Goal: Task Accomplishment & Management: Use online tool/utility

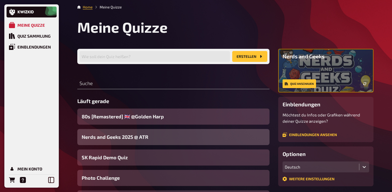
click at [137, 138] on span "Nerds and Geeks 2025 @ ATR" at bounding box center [115, 136] width 67 height 7
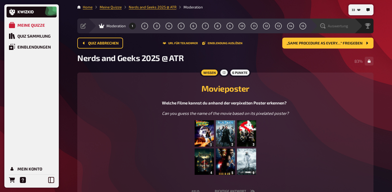
click at [342, 25] on span "Auswertung" at bounding box center [338, 26] width 20 height 4
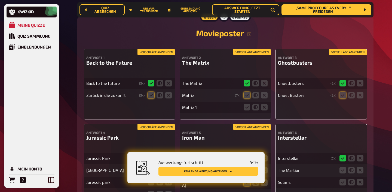
scroll to position [91, 0]
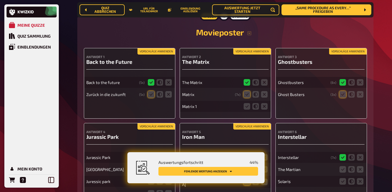
click at [157, 52] on button "Vorschläge anwenden" at bounding box center [156, 51] width 38 height 6
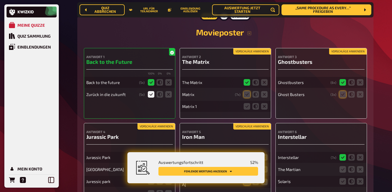
click at [242, 51] on button "Vorschläge anwenden" at bounding box center [252, 51] width 38 height 6
click at [246, 108] on icon at bounding box center [247, 106] width 7 height 7
click at [0, 0] on input "radio" at bounding box center [0, 0] width 0 height 0
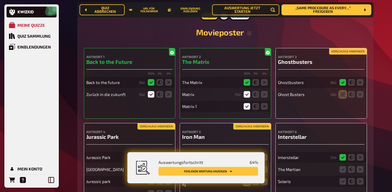
click at [337, 50] on button "Vorschläge anwenden" at bounding box center [348, 51] width 38 height 6
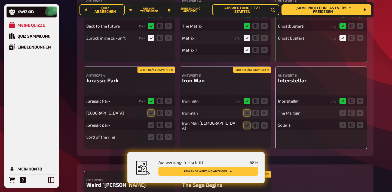
scroll to position [165, 0]
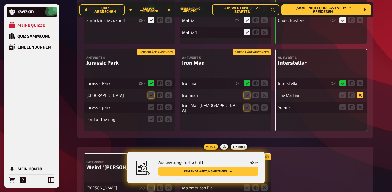
click at [357, 95] on icon at bounding box center [360, 95] width 7 height 7
click at [0, 0] on input "radio" at bounding box center [0, 0] width 0 height 0
click at [359, 106] on icon at bounding box center [360, 107] width 7 height 7
click at [0, 0] on input "radio" at bounding box center [0, 0] width 0 height 0
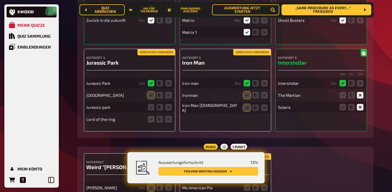
click at [254, 54] on button "Vorschläge anwenden" at bounding box center [252, 52] width 38 height 6
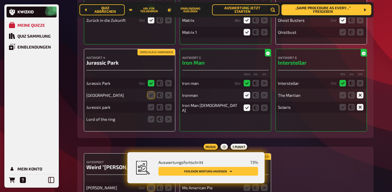
click at [158, 51] on button "Vorschläge anwenden" at bounding box center [156, 52] width 38 height 6
click at [151, 106] on icon at bounding box center [151, 107] width 7 height 7
click at [0, 0] on input "radio" at bounding box center [0, 0] width 0 height 0
click at [166, 120] on icon at bounding box center [168, 119] width 7 height 7
click at [0, 0] on input "radio" at bounding box center [0, 0] width 0 height 0
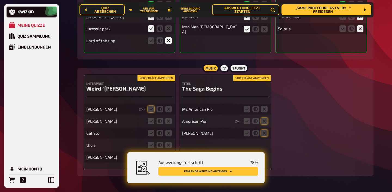
scroll to position [264, 0]
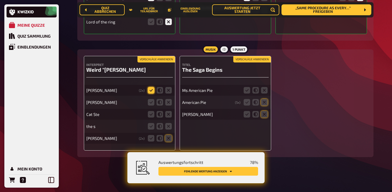
click at [149, 89] on icon at bounding box center [151, 90] width 7 height 7
click at [0, 0] on input "radio" at bounding box center [0, 0] width 0 height 0
click at [167, 101] on icon at bounding box center [168, 102] width 7 height 7
click at [0, 0] on input "radio" at bounding box center [0, 0] width 0 height 0
click at [167, 116] on icon at bounding box center [168, 114] width 7 height 7
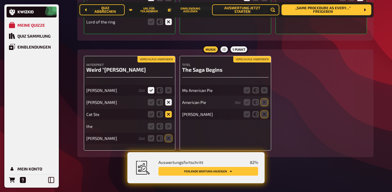
click at [0, 0] on input "radio" at bounding box center [0, 0] width 0 height 0
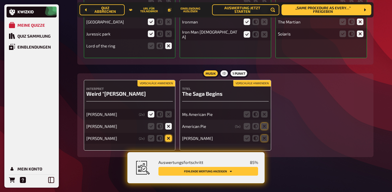
scroll to position [240, 0]
click at [168, 137] on icon at bounding box center [168, 138] width 7 height 7
click at [0, 0] on input "radio" at bounding box center [0, 0] width 0 height 0
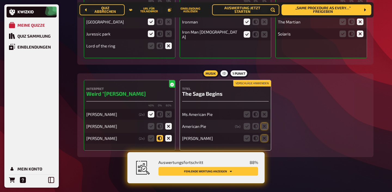
click at [159, 138] on icon at bounding box center [160, 138] width 7 height 7
click at [0, 0] on input "radio" at bounding box center [0, 0] width 0 height 0
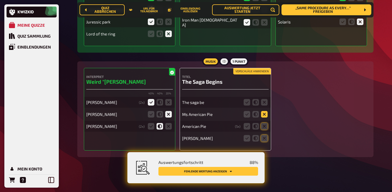
click at [264, 113] on icon at bounding box center [264, 114] width 7 height 7
click at [0, 0] on input "radio" at bounding box center [0, 0] width 0 height 0
click at [251, 71] on button "Vorschläge anwenden" at bounding box center [252, 71] width 38 height 6
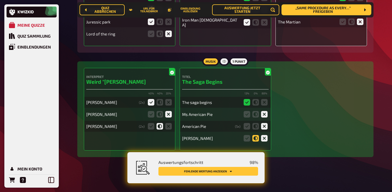
click at [257, 137] on icon at bounding box center [255, 138] width 7 height 7
click at [0, 0] on input "radio" at bounding box center [0, 0] width 0 height 0
click at [256, 127] on icon at bounding box center [255, 126] width 7 height 7
click at [0, 0] on input "radio" at bounding box center [0, 0] width 0 height 0
click at [255, 115] on icon at bounding box center [255, 114] width 7 height 7
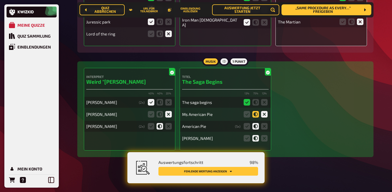
click at [0, 0] on input "radio" at bounding box center [0, 0] width 0 height 0
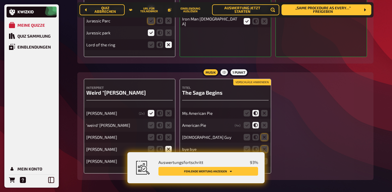
scroll to position [240, 0]
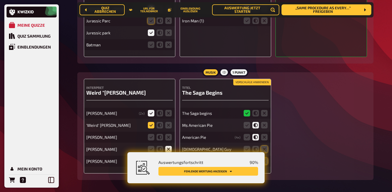
click at [152, 127] on icon at bounding box center [151, 125] width 7 height 7
click at [0, 0] on input "radio" at bounding box center [0, 0] width 0 height 0
click at [170, 138] on icon at bounding box center [168, 137] width 7 height 7
click at [0, 0] on input "radio" at bounding box center [0, 0] width 0 height 0
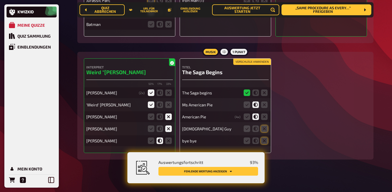
scroll to position [264, 0]
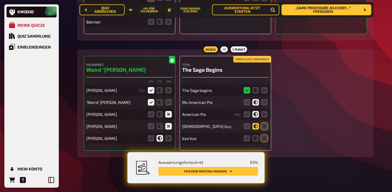
click at [256, 127] on icon at bounding box center [255, 126] width 7 height 7
click at [0, 0] on input "radio" at bounding box center [0, 0] width 0 height 0
click at [263, 140] on icon at bounding box center [264, 138] width 7 height 7
click at [0, 0] on input "radio" at bounding box center [0, 0] width 0 height 0
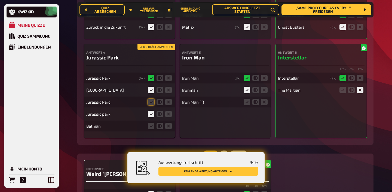
scroll to position [153, 0]
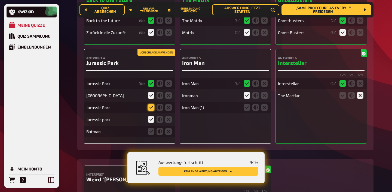
click at [149, 106] on icon at bounding box center [151, 107] width 7 height 7
click at [0, 0] on input "radio" at bounding box center [0, 0] width 0 height 0
click at [166, 131] on icon at bounding box center [168, 131] width 7 height 7
click at [0, 0] on input "radio" at bounding box center [0, 0] width 0 height 0
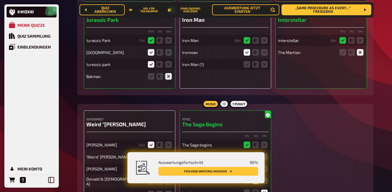
scroll to position [179, 0]
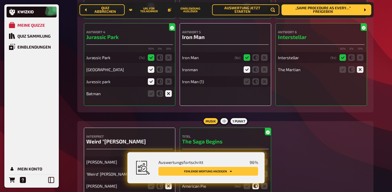
click at [250, 81] on fieldset at bounding box center [256, 81] width 26 height 9
click at [246, 82] on icon at bounding box center [247, 81] width 7 height 7
click at [0, 0] on input "radio" at bounding box center [0, 0] width 0 height 0
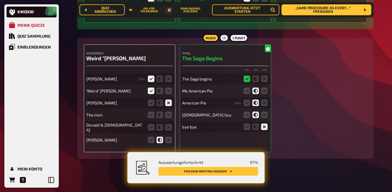
scroll to position [264, 0]
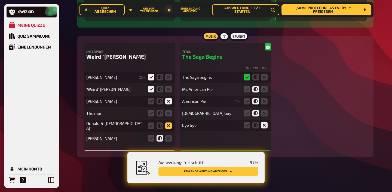
click at [168, 125] on icon at bounding box center [168, 125] width 7 height 7
click at [0, 0] on input "radio" at bounding box center [0, 0] width 0 height 0
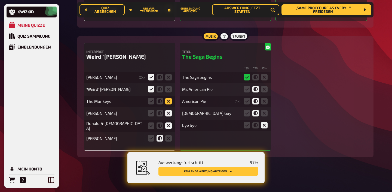
click at [167, 103] on icon at bounding box center [168, 101] width 7 height 7
click at [0, 0] on input "radio" at bounding box center [0, 0] width 0 height 0
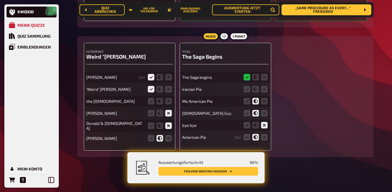
scroll to position [252, 0]
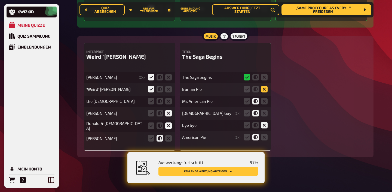
click at [261, 89] on icon at bounding box center [264, 89] width 7 height 7
click at [0, 0] on input "radio" at bounding box center [0, 0] width 0 height 0
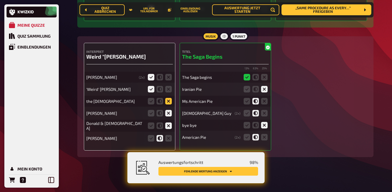
click at [167, 101] on icon at bounding box center [168, 101] width 7 height 7
click at [0, 0] on input "radio" at bounding box center [0, 0] width 0 height 0
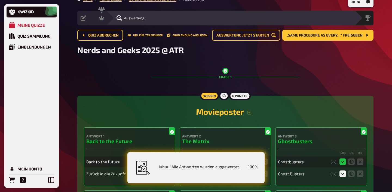
scroll to position [0, 0]
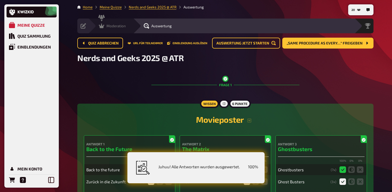
click at [119, 27] on span "Moderation" at bounding box center [115, 26] width 19 height 4
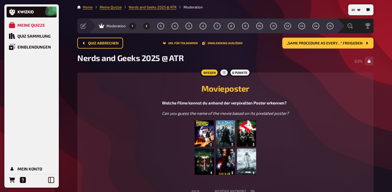
click at [148, 26] on button "2" at bounding box center [146, 26] width 9 height 9
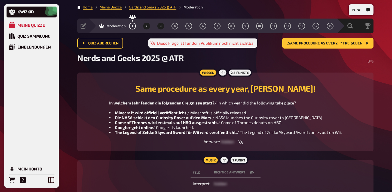
click at [159, 28] on button "3" at bounding box center [160, 26] width 9 height 9
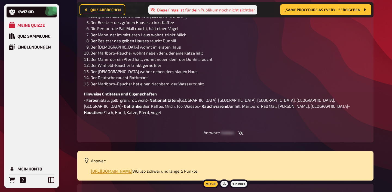
scroll to position [125, 0]
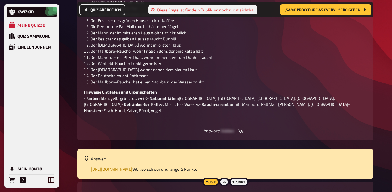
drag, startPoint x: 178, startPoint y: 128, endPoint x: 110, endPoint y: 5, distance: 140.8
click at [110, 5] on main "Home Meine Quizze Nerds and Geeks 2025 @ ATR Moderation Vorbereitung Inhalte Be…" at bounding box center [225, 58] width 296 height 358
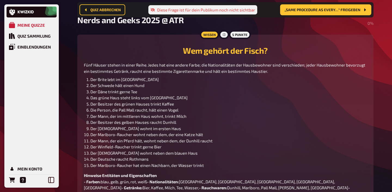
scroll to position [0, 0]
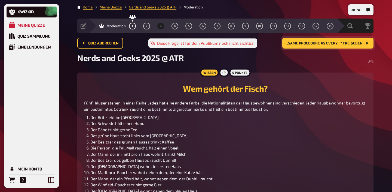
click at [323, 43] on span "„Same procedure as every…“ freigeben" at bounding box center [325, 43] width 76 height 4
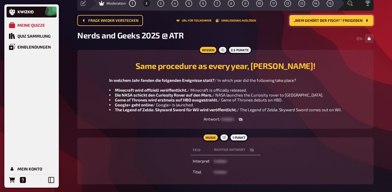
scroll to position [23, 0]
click at [176, 4] on span "4" at bounding box center [175, 3] width 2 height 3
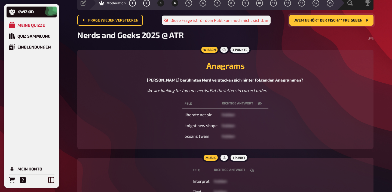
click at [161, 6] on button "3" at bounding box center [160, 3] width 9 height 9
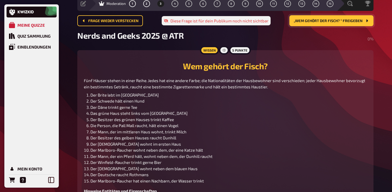
scroll to position [22, 0]
click at [297, 37] on div "Nerds and Geeks 2025 @ ATR 0 %" at bounding box center [225, 39] width 296 height 16
click at [309, 22] on span "„Wem gehört der Fisch? “ freigeben" at bounding box center [328, 21] width 69 height 4
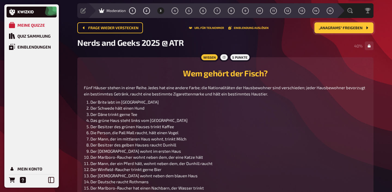
scroll to position [0, 0]
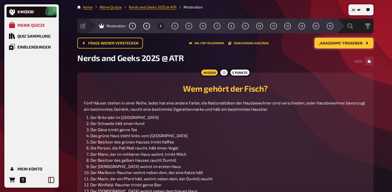
click at [326, 43] on span "„Anagrams“ freigeben" at bounding box center [341, 43] width 44 height 4
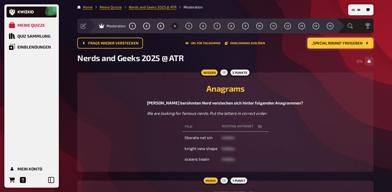
click at [262, 126] on button "button" at bounding box center [259, 126] width 13 height 5
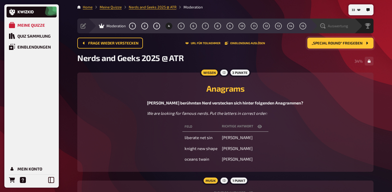
click at [344, 25] on span "Auswertung" at bounding box center [338, 26] width 20 height 4
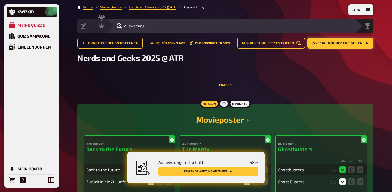
click at [238, 170] on button "Fehlende Wertung anzeigen" at bounding box center [208, 171] width 100 height 9
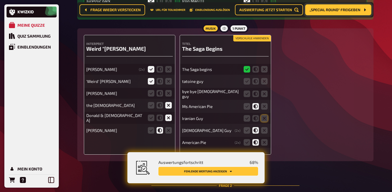
scroll to position [260, 0]
click at [167, 91] on icon at bounding box center [168, 93] width 7 height 7
click at [0, 0] on input "radio" at bounding box center [0, 0] width 0 height 0
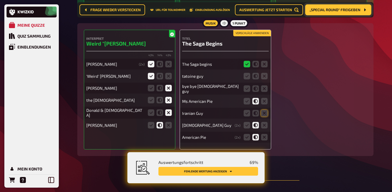
scroll to position [265, 0]
click at [265, 112] on icon at bounding box center [264, 112] width 7 height 7
click at [0, 0] on input "radio" at bounding box center [0, 0] width 0 height 0
click at [257, 76] on icon at bounding box center [255, 75] width 7 height 7
click at [0, 0] on input "radio" at bounding box center [0, 0] width 0 height 0
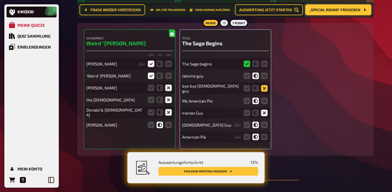
click at [265, 87] on icon at bounding box center [264, 88] width 7 height 7
click at [0, 0] on input "radio" at bounding box center [0, 0] width 0 height 0
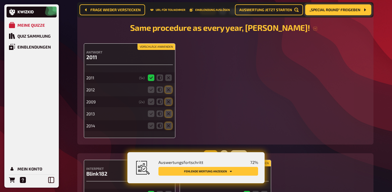
scroll to position [453, 0]
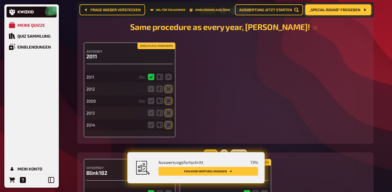
click at [158, 46] on button "Vorschläge anwenden" at bounding box center [156, 46] width 38 height 6
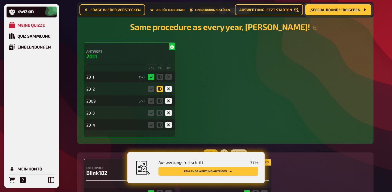
click at [161, 88] on icon at bounding box center [160, 88] width 7 height 7
click at [0, 0] on input "radio" at bounding box center [0, 0] width 0 height 0
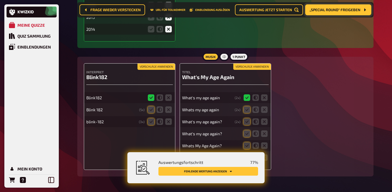
scroll to position [550, 0]
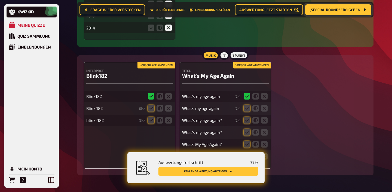
click at [156, 67] on button "Vorschläge anwenden" at bounding box center [156, 65] width 38 height 6
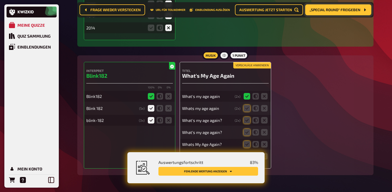
click at [242, 64] on button "Vorschläge anwenden" at bounding box center [252, 65] width 38 height 6
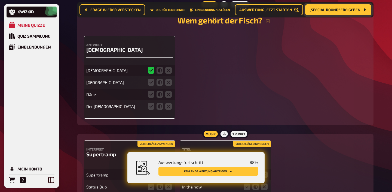
scroll to position [764, 0]
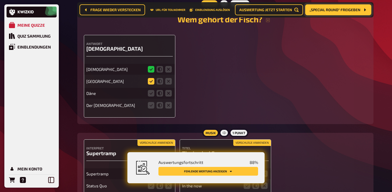
click at [152, 82] on icon at bounding box center [151, 81] width 7 height 7
click at [0, 0] on input "radio" at bounding box center [0, 0] width 0 height 0
click at [168, 94] on icon at bounding box center [168, 93] width 7 height 7
click at [0, 0] on input "radio" at bounding box center [0, 0] width 0 height 0
click at [168, 100] on div "Der [DEMOGRAPHIC_DATA]" at bounding box center [129, 105] width 87 height 11
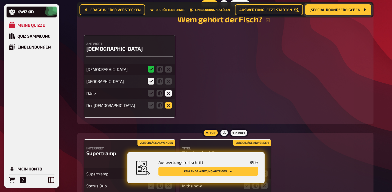
click at [168, 104] on icon at bounding box center [168, 105] width 7 height 7
click at [0, 0] on input "radio" at bounding box center [0, 0] width 0 height 0
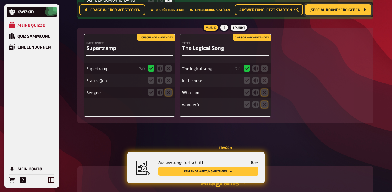
scroll to position [870, 0]
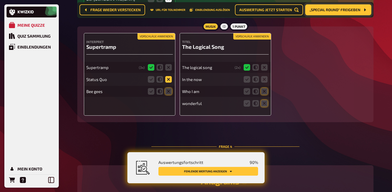
click at [168, 79] on icon at bounding box center [168, 79] width 7 height 7
click at [0, 0] on input "radio" at bounding box center [0, 0] width 0 height 0
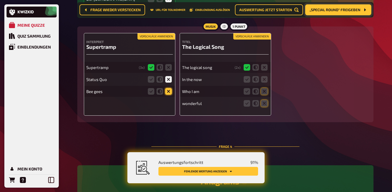
click at [167, 93] on icon at bounding box center [168, 91] width 7 height 7
click at [0, 0] on input "radio" at bounding box center [0, 0] width 0 height 0
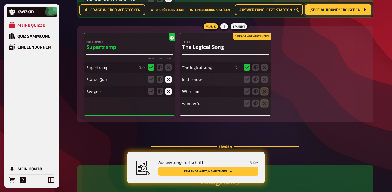
click at [248, 36] on button "Vorschläge anwenden" at bounding box center [252, 36] width 38 height 6
click at [265, 79] on icon at bounding box center [264, 79] width 7 height 7
click at [0, 0] on input "radio" at bounding box center [0, 0] width 0 height 0
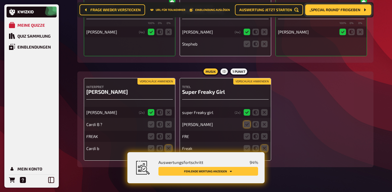
scroll to position [1081, 0]
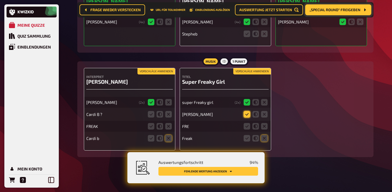
click at [246, 111] on icon at bounding box center [247, 114] width 7 height 7
click at [0, 0] on input "radio" at bounding box center [0, 0] width 0 height 0
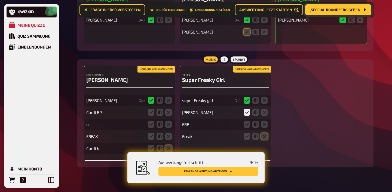
scroll to position [1093, 0]
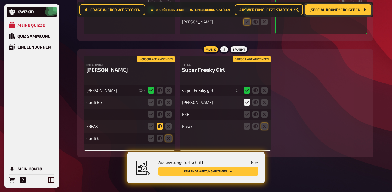
click at [160, 126] on icon at bounding box center [160, 126] width 7 height 7
click at [0, 0] on input "radio" at bounding box center [0, 0] width 0 height 0
click at [169, 138] on icon at bounding box center [168, 138] width 7 height 7
click at [0, 0] on input "radio" at bounding box center [0, 0] width 0 height 0
click at [167, 114] on icon at bounding box center [168, 114] width 7 height 7
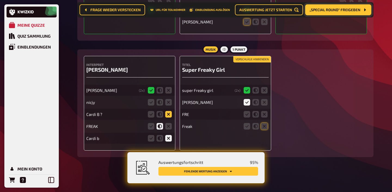
click at [0, 0] on input "radio" at bounding box center [0, 0] width 0 height 0
click at [264, 126] on icon at bounding box center [264, 126] width 7 height 7
click at [0, 0] on input "radio" at bounding box center [0, 0] width 0 height 0
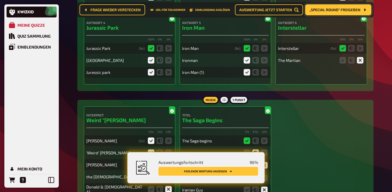
scroll to position [0, 0]
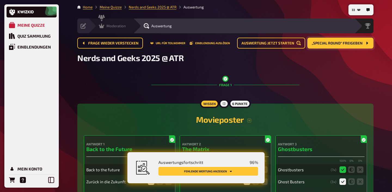
click at [106, 26] on span "Moderation" at bounding box center [115, 26] width 19 height 4
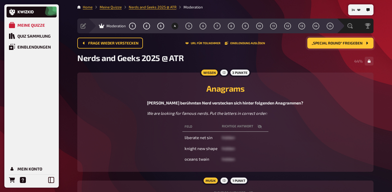
click at [327, 44] on span "„Special Round“ freigeben" at bounding box center [337, 43] width 51 height 4
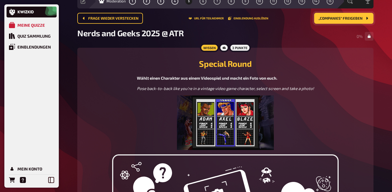
scroll to position [13, 0]
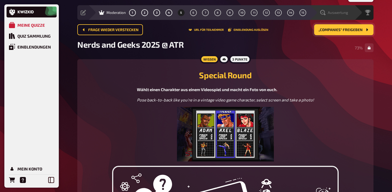
click at [344, 13] on span "Auswertung" at bounding box center [338, 12] width 20 height 4
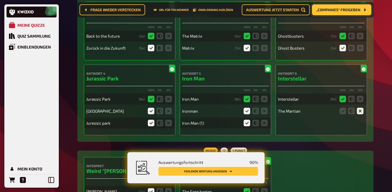
click at [231, 167] on button "Fehlende Wertung anzeigen" at bounding box center [208, 171] width 100 height 9
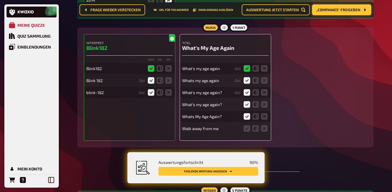
scroll to position [581, 0]
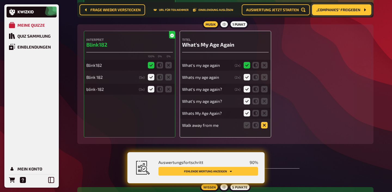
click at [261, 126] on icon at bounding box center [264, 125] width 7 height 7
click at [0, 0] on input "radio" at bounding box center [0, 0] width 0 height 0
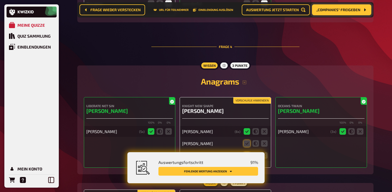
scroll to position [1003, 0]
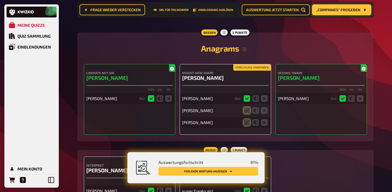
click at [253, 70] on button "Vorschläge anwenden" at bounding box center [252, 68] width 38 height 6
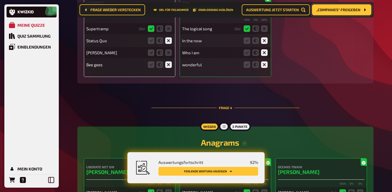
scroll to position [909, 0]
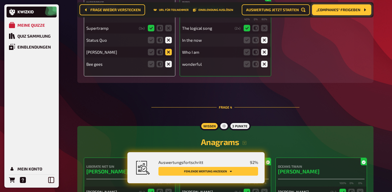
click at [170, 55] on icon at bounding box center [168, 52] width 7 height 7
click at [0, 0] on input "radio" at bounding box center [0, 0] width 0 height 0
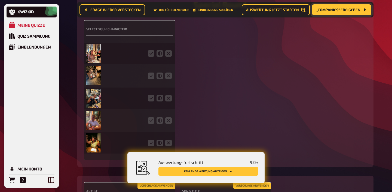
scroll to position [1320, 0]
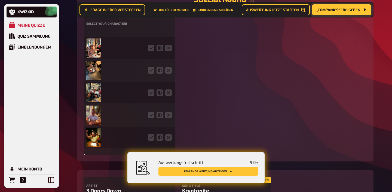
click at [94, 54] on img at bounding box center [93, 47] width 14 height 19
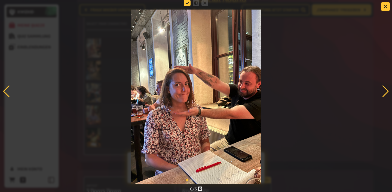
click at [186, 3] on icon at bounding box center [187, 3] width 7 height 7
click at [0, 0] on input "radio" at bounding box center [0, 0] width 0 height 0
click at [383, 9] on button "button" at bounding box center [385, 6] width 9 height 9
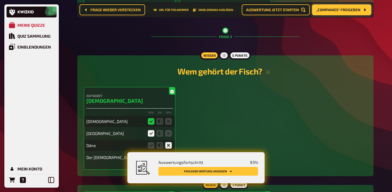
scroll to position [664, 0]
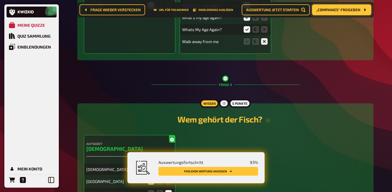
click at [335, 10] on span "„Companies“ freigeben" at bounding box center [338, 10] width 44 height 4
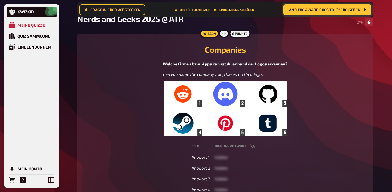
scroll to position [45, 0]
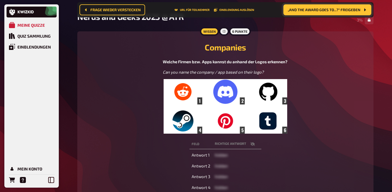
click at [267, 103] on img at bounding box center [225, 106] width 123 height 54
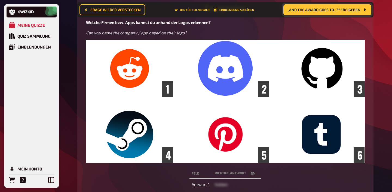
scroll to position [0, 0]
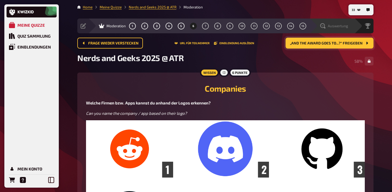
click at [343, 24] on span "Auswertung" at bounding box center [338, 26] width 20 height 4
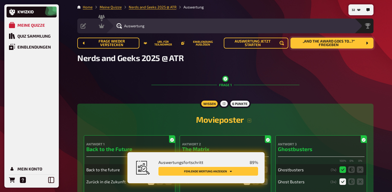
click at [235, 168] on button "Fehlende Wertung anzeigen" at bounding box center [208, 171] width 100 height 9
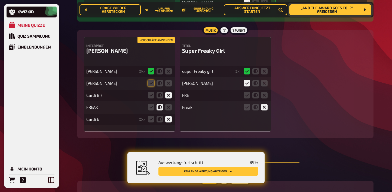
scroll to position [1125, 0]
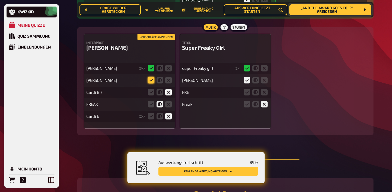
click at [152, 81] on icon at bounding box center [151, 80] width 7 height 7
click at [0, 0] on input "radio" at bounding box center [0, 0] width 0 height 0
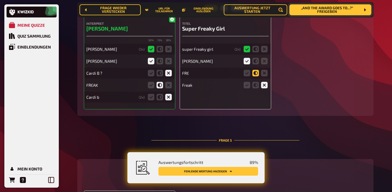
scroll to position [1145, 0]
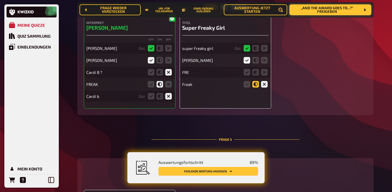
click at [254, 86] on icon at bounding box center [255, 84] width 7 height 7
click at [0, 0] on input "radio" at bounding box center [0, 0] width 0 height 0
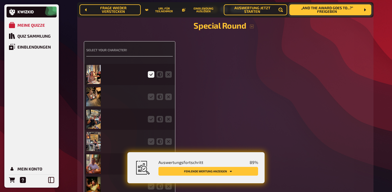
scroll to position [1294, 0]
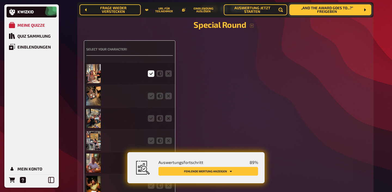
click at [94, 94] on img at bounding box center [93, 95] width 14 height 19
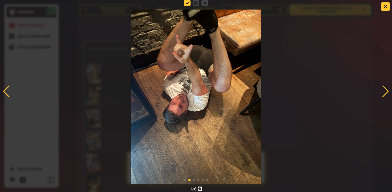
click at [189, 5] on icon at bounding box center [187, 3] width 7 height 7
click at [0, 0] on input "radio" at bounding box center [0, 0] width 0 height 0
click at [386, 6] on icon "button" at bounding box center [385, 6] width 3 height 3
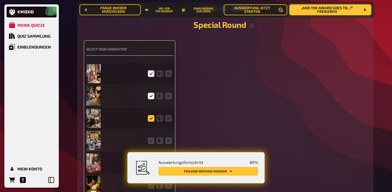
click at [151, 121] on icon at bounding box center [151, 118] width 7 height 7
click at [0, 0] on input "radio" at bounding box center [0, 0] width 0 height 0
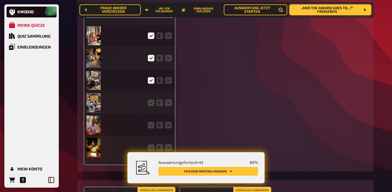
scroll to position [1333, 0]
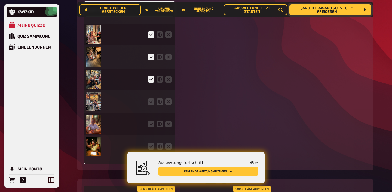
click at [97, 82] on img at bounding box center [93, 79] width 14 height 19
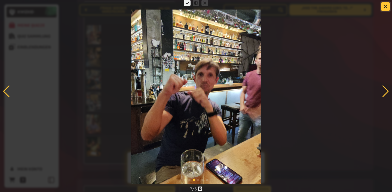
click at [383, 7] on button "button" at bounding box center [385, 6] width 9 height 9
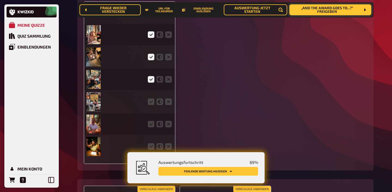
click at [94, 102] on img at bounding box center [93, 101] width 14 height 19
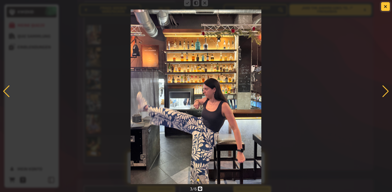
click at [386, 6] on icon "button" at bounding box center [385, 6] width 5 height 5
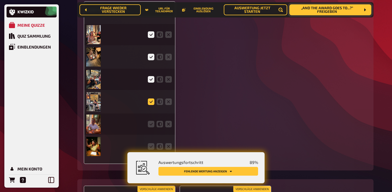
click at [151, 103] on icon at bounding box center [151, 101] width 7 height 7
click at [0, 0] on input "radio" at bounding box center [0, 0] width 0 height 0
click at [94, 128] on img at bounding box center [93, 123] width 14 height 19
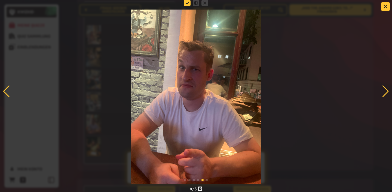
click at [188, 1] on icon at bounding box center [187, 3] width 7 height 7
click at [0, 0] on input "radio" at bounding box center [0, 0] width 0 height 0
click at [388, 5] on button "button" at bounding box center [385, 6] width 9 height 9
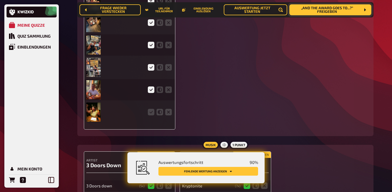
scroll to position [1378, 0]
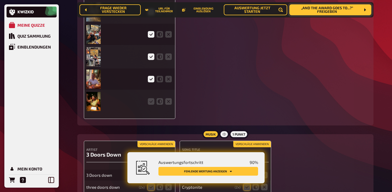
click at [95, 103] on img at bounding box center [93, 101] width 14 height 19
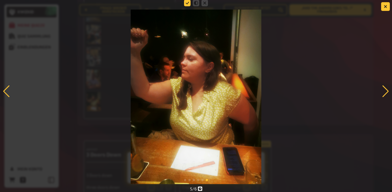
click at [186, 4] on icon at bounding box center [187, 3] width 7 height 7
click at [0, 0] on input "radio" at bounding box center [0, 0] width 0 height 0
click at [388, 9] on button "button" at bounding box center [385, 6] width 9 height 9
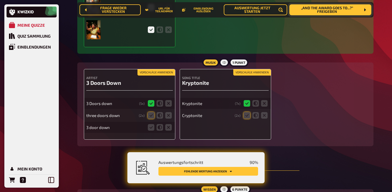
scroll to position [1494, 0]
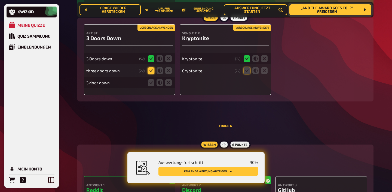
click at [151, 72] on icon at bounding box center [151, 70] width 7 height 7
click at [0, 0] on input "radio" at bounding box center [0, 0] width 0 height 0
click at [151, 84] on icon at bounding box center [151, 82] width 7 height 7
click at [0, 0] on input "radio" at bounding box center [0, 0] width 0 height 0
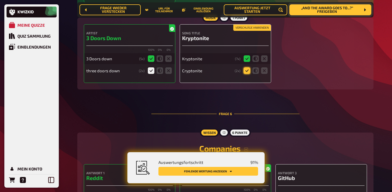
click at [244, 73] on icon at bounding box center [247, 70] width 7 height 7
click at [0, 0] on input "radio" at bounding box center [0, 0] width 0 height 0
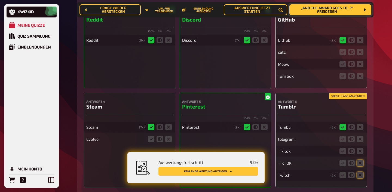
scroll to position [1652, 0]
click at [362, 54] on icon at bounding box center [360, 52] width 7 height 7
click at [0, 0] on input "radio" at bounding box center [0, 0] width 0 height 0
click at [361, 65] on icon at bounding box center [360, 64] width 7 height 7
click at [0, 0] on input "radio" at bounding box center [0, 0] width 0 height 0
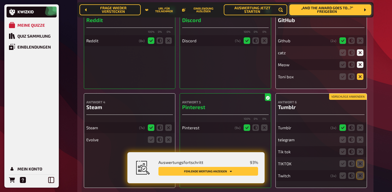
click at [359, 80] on icon at bounding box center [360, 76] width 7 height 7
click at [0, 0] on input "radio" at bounding box center [0, 0] width 0 height 0
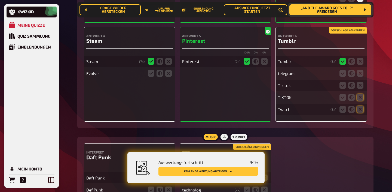
scroll to position [1722, 0]
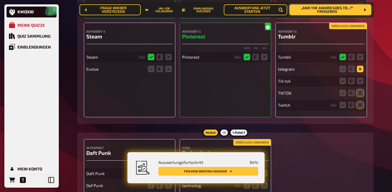
click at [359, 70] on icon at bounding box center [360, 69] width 7 height 7
click at [0, 0] on input "radio" at bounding box center [0, 0] width 0 height 0
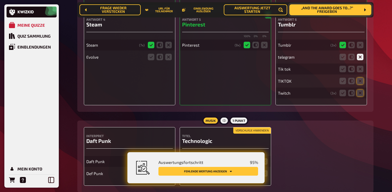
scroll to position [1710, 0]
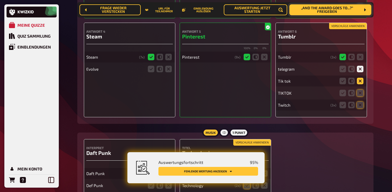
click at [359, 82] on icon at bounding box center [360, 81] width 7 height 7
click at [0, 0] on input "radio" at bounding box center [0, 0] width 0 height 0
click at [359, 94] on icon at bounding box center [360, 93] width 7 height 7
click at [0, 0] on input "radio" at bounding box center [0, 0] width 0 height 0
click at [359, 106] on icon at bounding box center [360, 105] width 7 height 7
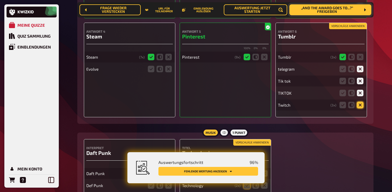
click at [0, 0] on input "radio" at bounding box center [0, 0] width 0 height 0
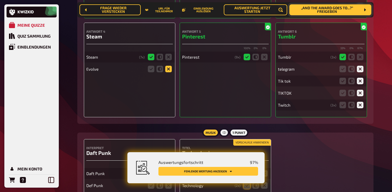
click at [168, 72] on icon at bounding box center [168, 69] width 7 height 7
click at [0, 0] on input "radio" at bounding box center [0, 0] width 0 height 0
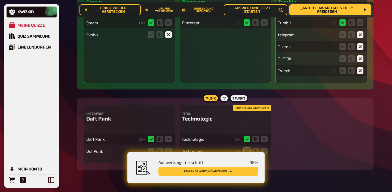
scroll to position [1761, 0]
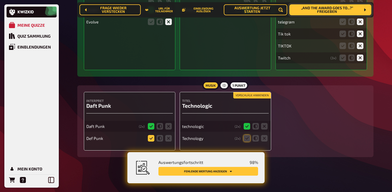
click at [151, 138] on icon at bounding box center [151, 138] width 7 height 7
click at [0, 0] on input "radio" at bounding box center [0, 0] width 0 height 0
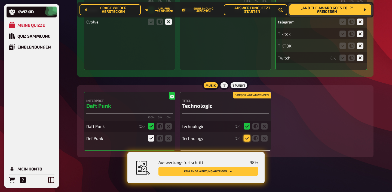
click at [246, 137] on icon at bounding box center [247, 138] width 7 height 7
click at [0, 0] on input "radio" at bounding box center [0, 0] width 0 height 0
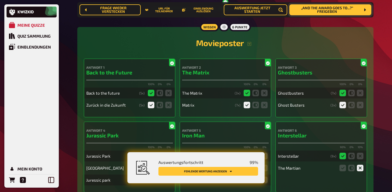
scroll to position [0, 0]
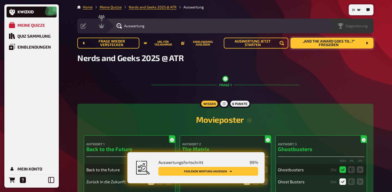
click at [361, 29] on div "Siegerehrung" at bounding box center [350, 26] width 46 height 15
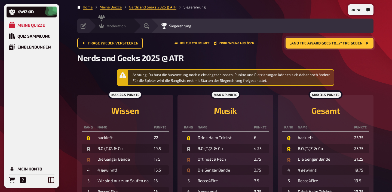
click at [113, 23] on div "Moderation" at bounding box center [112, 25] width 27 height 5
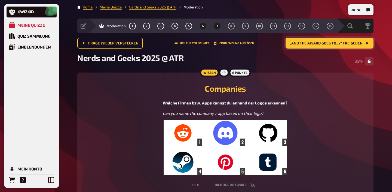
click at [215, 24] on button "7" at bounding box center [217, 26] width 9 height 9
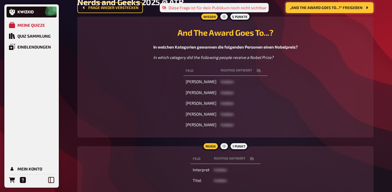
scroll to position [63, 0]
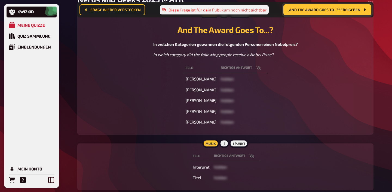
click at [260, 65] on button "button" at bounding box center [258, 67] width 13 height 5
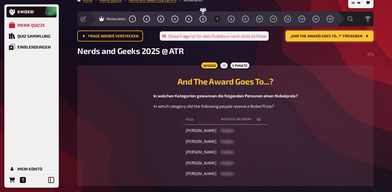
scroll to position [0, 0]
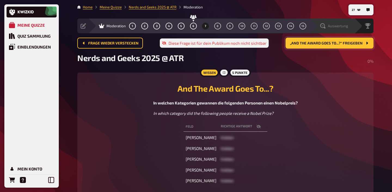
click at [341, 22] on div "Auswertung" at bounding box center [331, 26] width 45 height 15
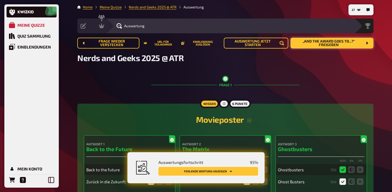
click at [225, 172] on button "Fehlende Wertung anzeigen" at bounding box center [208, 171] width 100 height 9
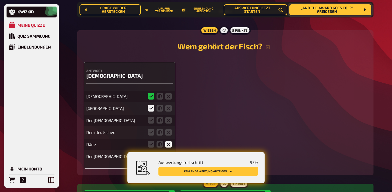
scroll to position [739, 0]
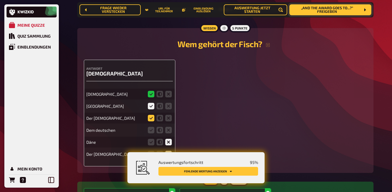
click at [151, 119] on icon at bounding box center [151, 118] width 7 height 7
click at [0, 0] on input "radio" at bounding box center [0, 0] width 0 height 0
click at [151, 128] on icon at bounding box center [151, 130] width 7 height 7
click at [0, 0] on input "radio" at bounding box center [0, 0] width 0 height 0
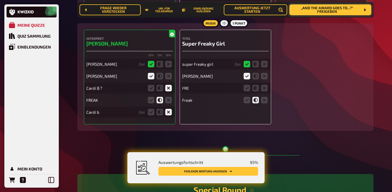
scroll to position [1156, 0]
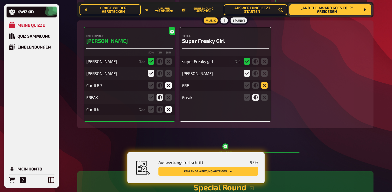
click at [263, 87] on icon at bounding box center [264, 85] width 7 height 7
click at [0, 0] on input "radio" at bounding box center [0, 0] width 0 height 0
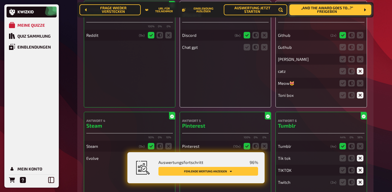
scroll to position [1682, 0]
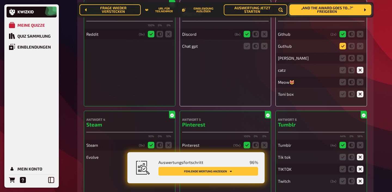
click at [345, 48] on icon at bounding box center [342, 46] width 7 height 7
click at [0, 0] on input "radio" at bounding box center [0, 0] width 0 height 0
click at [361, 61] on icon at bounding box center [360, 58] width 7 height 7
click at [0, 0] on input "radio" at bounding box center [0, 0] width 0 height 0
click at [360, 84] on icon at bounding box center [360, 82] width 7 height 7
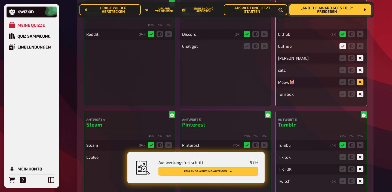
click at [0, 0] on input "radio" at bounding box center [0, 0] width 0 height 0
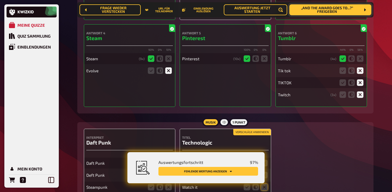
scroll to position [1821, 0]
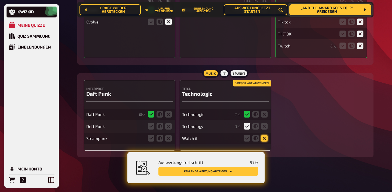
click at [265, 137] on icon at bounding box center [264, 138] width 7 height 7
click at [0, 0] on input "radio" at bounding box center [0, 0] width 0 height 0
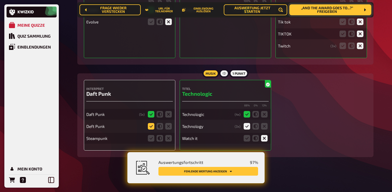
click at [151, 127] on icon at bounding box center [151, 126] width 7 height 7
click at [0, 0] on input "radio" at bounding box center [0, 0] width 0 height 0
click at [167, 138] on icon at bounding box center [168, 138] width 7 height 7
click at [0, 0] on input "radio" at bounding box center [0, 0] width 0 height 0
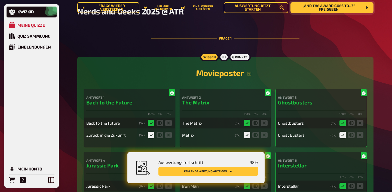
scroll to position [0, 0]
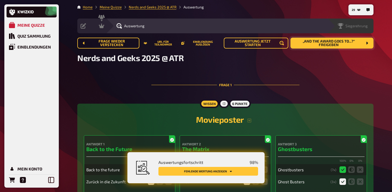
click at [366, 21] on div "Siegerehrung" at bounding box center [350, 26] width 46 height 15
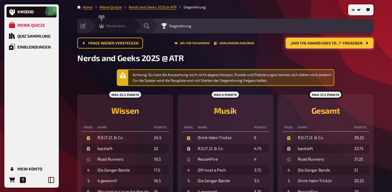
click at [101, 27] on icon at bounding box center [101, 26] width 5 height 5
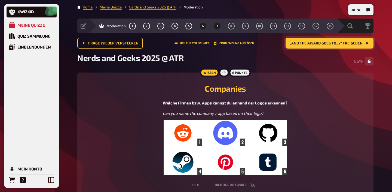
click at [215, 26] on button "7" at bounding box center [217, 26] width 9 height 9
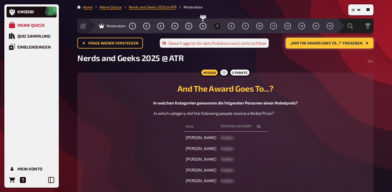
click at [314, 44] on span "„And The Award Goes To...?“ freigeben" at bounding box center [326, 43] width 73 height 4
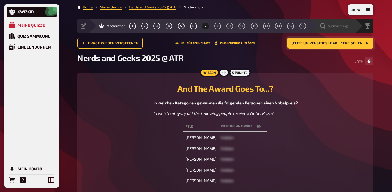
click at [348, 30] on div "Auswertung" at bounding box center [331, 26] width 45 height 15
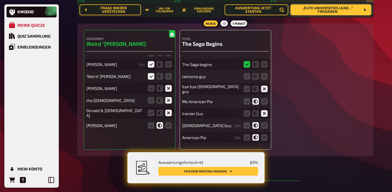
scroll to position [265, 0]
click at [266, 79] on icon at bounding box center [264, 76] width 7 height 7
click at [0, 0] on input "radio" at bounding box center [0, 0] width 0 height 0
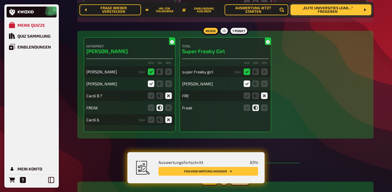
scroll to position [1023, 0]
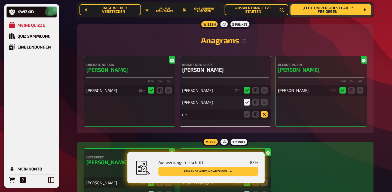
click at [265, 115] on icon at bounding box center [264, 114] width 7 height 7
click at [0, 0] on input "radio" at bounding box center [0, 0] width 0 height 0
click at [266, 115] on icon at bounding box center [264, 114] width 7 height 7
click at [0, 0] on input "radio" at bounding box center [0, 0] width 0 height 0
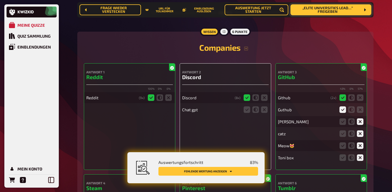
scroll to position [1607, 0]
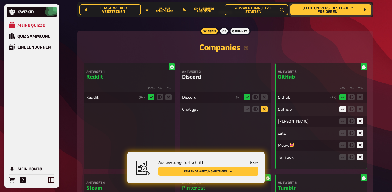
click at [266, 112] on icon at bounding box center [264, 109] width 7 height 7
click at [0, 0] on input "radio" at bounding box center [0, 0] width 0 height 0
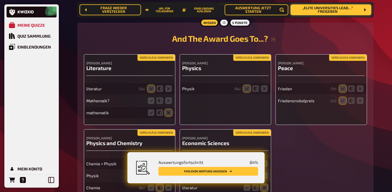
scroll to position [1983, 0]
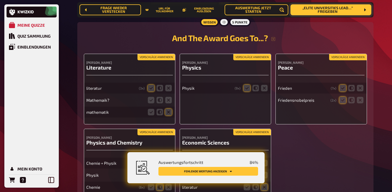
click at [154, 60] on button "Vorschläge anwenden" at bounding box center [156, 57] width 38 height 6
click at [168, 103] on icon at bounding box center [168, 100] width 7 height 7
click at [0, 0] on input "radio" at bounding box center [0, 0] width 0 height 0
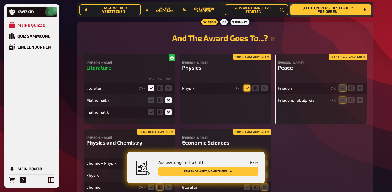
click at [246, 91] on icon at bounding box center [247, 88] width 7 height 7
click at [0, 0] on input "radio" at bounding box center [0, 0] width 0 height 0
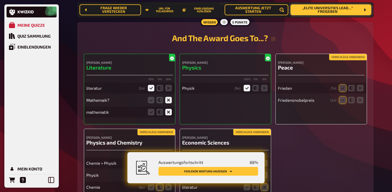
click at [341, 60] on button "Vorschläge anwenden" at bounding box center [348, 57] width 38 height 6
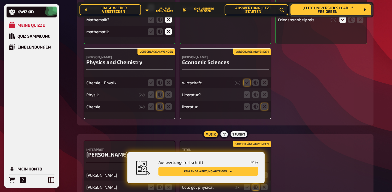
scroll to position [2075, 0]
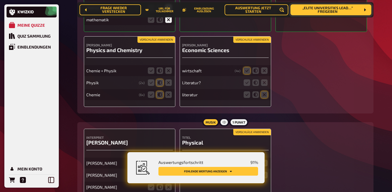
click at [241, 43] on button "Vorschläge anwenden" at bounding box center [252, 40] width 38 height 6
click at [263, 86] on icon at bounding box center [264, 82] width 7 height 7
click at [0, 0] on input "radio" at bounding box center [0, 0] width 0 height 0
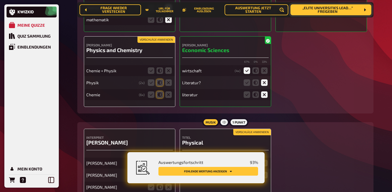
click at [158, 43] on button "Vorschläge anwenden" at bounding box center [156, 40] width 38 height 6
click at [151, 74] on icon at bounding box center [151, 70] width 7 height 7
click at [0, 0] on input "radio" at bounding box center [0, 0] width 0 height 0
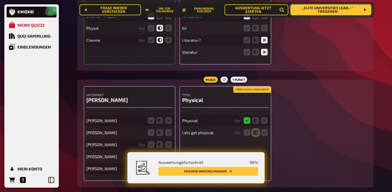
scroll to position [2164, 0]
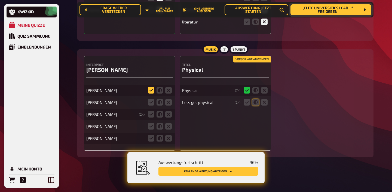
click at [151, 89] on icon at bounding box center [151, 90] width 7 height 7
click at [0, 0] on input "radio" at bounding box center [0, 0] width 0 height 0
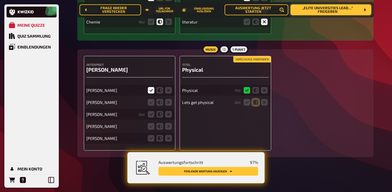
scroll to position [2152, 0]
click at [150, 114] on icon at bounding box center [151, 114] width 7 height 7
click at [0, 0] on input "radio" at bounding box center [0, 0] width 0 height 0
click at [148, 125] on icon at bounding box center [151, 126] width 7 height 7
click at [0, 0] on input "radio" at bounding box center [0, 0] width 0 height 0
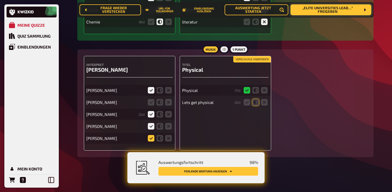
click at [149, 136] on icon at bounding box center [151, 138] width 7 height 7
click at [0, 0] on input "radio" at bounding box center [0, 0] width 0 height 0
click at [169, 103] on icon at bounding box center [168, 102] width 7 height 7
click at [0, 0] on input "radio" at bounding box center [0, 0] width 0 height 0
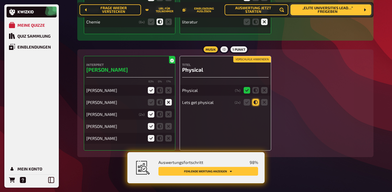
click at [254, 100] on icon at bounding box center [255, 102] width 7 height 7
click at [0, 0] on input "radio" at bounding box center [0, 0] width 0 height 0
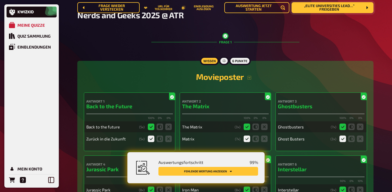
scroll to position [0, 0]
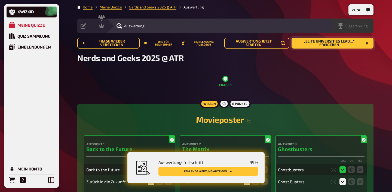
click at [362, 27] on span "Siegerehrung" at bounding box center [356, 26] width 22 height 4
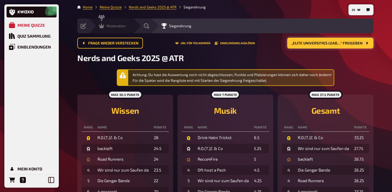
click at [106, 26] on span "Moderation" at bounding box center [115, 26] width 19 height 4
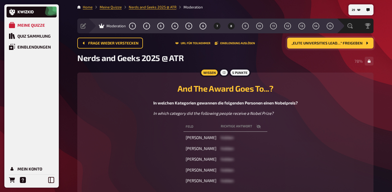
click at [233, 26] on button "8" at bounding box center [231, 26] width 9 height 9
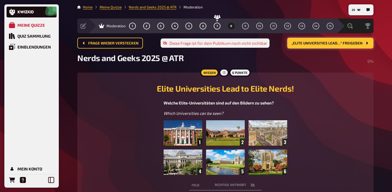
click at [221, 154] on img at bounding box center [225, 147] width 123 height 54
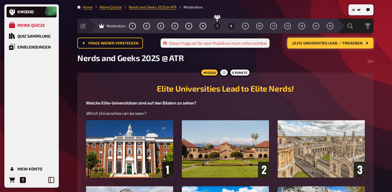
click at [217, 29] on button "7" at bounding box center [217, 26] width 9 height 9
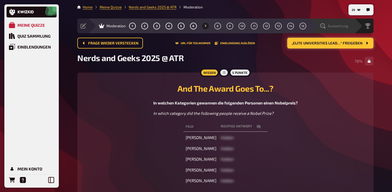
click at [339, 27] on span "Auswertung" at bounding box center [338, 26] width 20 height 4
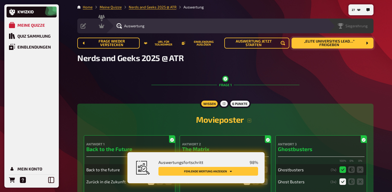
click at [360, 24] on span "Siegerehrung" at bounding box center [356, 26] width 22 height 4
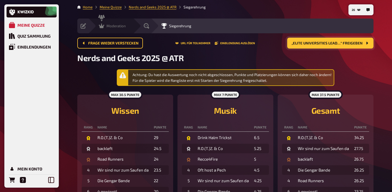
click at [107, 26] on span "Moderation" at bounding box center [115, 26] width 19 height 4
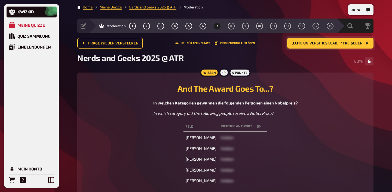
click at [303, 45] on button "„Elite Universities Lead…“ freigeben" at bounding box center [330, 43] width 86 height 11
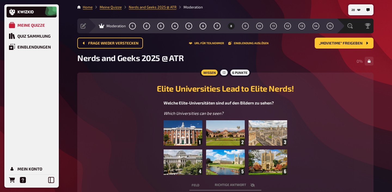
click at [237, 158] on img at bounding box center [225, 147] width 123 height 54
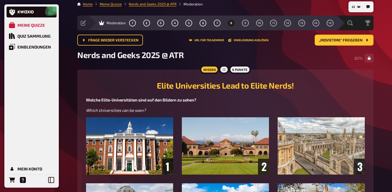
scroll to position [2, 0]
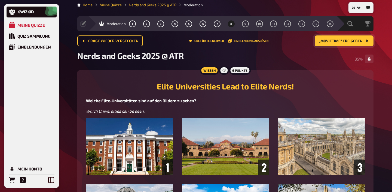
click at [343, 39] on span "„Movietime“ freigeben" at bounding box center [341, 41] width 44 height 4
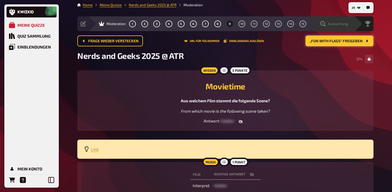
click at [340, 25] on span "Auswertung" at bounding box center [338, 24] width 20 height 4
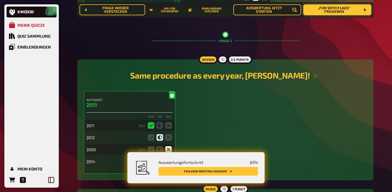
click at [225, 167] on button "Fehlende Wertung anzeigen" at bounding box center [208, 171] width 100 height 9
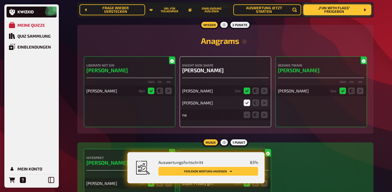
scroll to position [1012, 0]
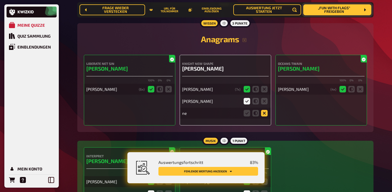
click at [263, 115] on icon at bounding box center [264, 113] width 7 height 7
click at [0, 0] on input "radio" at bounding box center [0, 0] width 0 height 0
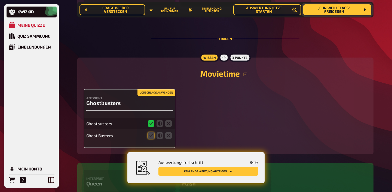
scroll to position [2762, 0]
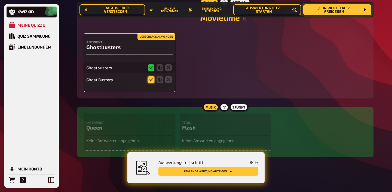
click at [148, 78] on icon at bounding box center [151, 79] width 7 height 7
click at [0, 0] on input "radio" at bounding box center [0, 0] width 0 height 0
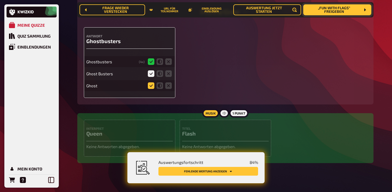
click at [151, 89] on icon at bounding box center [151, 85] width 7 height 7
click at [0, 0] on input "radio" at bounding box center [0, 0] width 0 height 0
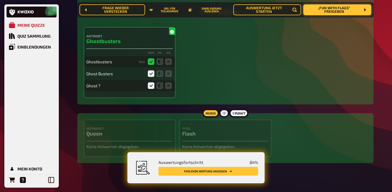
click at [155, 90] on fieldset at bounding box center [160, 85] width 26 height 9
click at [170, 89] on icon at bounding box center [168, 85] width 7 height 7
click at [0, 0] on input "radio" at bounding box center [0, 0] width 0 height 0
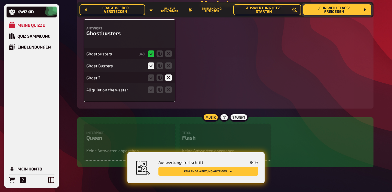
scroll to position [2786, 0]
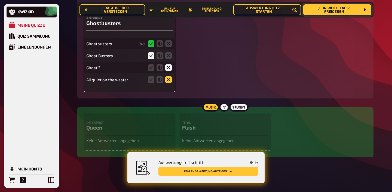
click at [168, 79] on icon at bounding box center [168, 79] width 7 height 7
click at [0, 0] on input "radio" at bounding box center [0, 0] width 0 height 0
click at [169, 80] on icon at bounding box center [168, 79] width 7 height 7
click at [0, 0] on input "radio" at bounding box center [0, 0] width 0 height 0
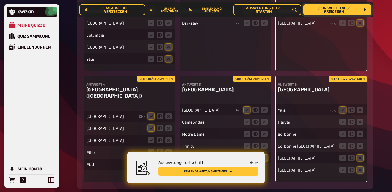
scroll to position [2458, 0]
click at [162, 82] on button "Vorschläge anwenden" at bounding box center [156, 79] width 38 height 6
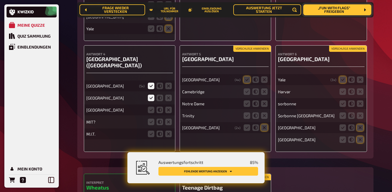
scroll to position [2490, 0]
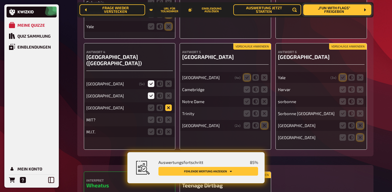
click at [168, 111] on icon at bounding box center [168, 107] width 7 height 7
click at [0, 0] on input "radio" at bounding box center [0, 0] width 0 height 0
click at [168, 123] on icon at bounding box center [168, 119] width 7 height 7
click at [0, 0] on input "radio" at bounding box center [0, 0] width 0 height 0
click at [168, 135] on icon at bounding box center [168, 131] width 7 height 7
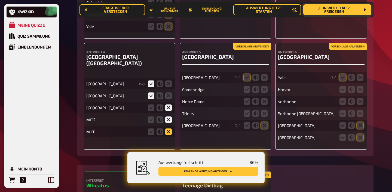
click at [0, 0] on input "radio" at bounding box center [0, 0] width 0 height 0
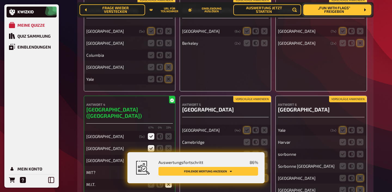
scroll to position [2429, 0]
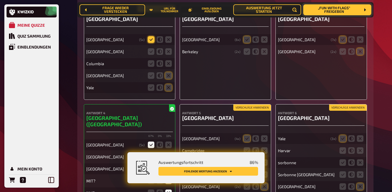
click at [151, 43] on icon at bounding box center [151, 39] width 7 height 7
click at [0, 0] on input "radio" at bounding box center [0, 0] width 0 height 0
click at [154, 55] on icon at bounding box center [151, 51] width 7 height 7
click at [0, 0] on input "radio" at bounding box center [0, 0] width 0 height 0
click at [168, 67] on icon at bounding box center [168, 63] width 7 height 7
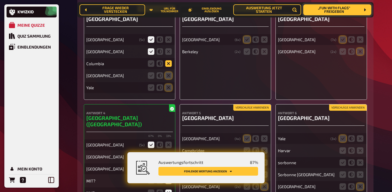
click at [0, 0] on input "radio" at bounding box center [0, 0] width 0 height 0
click at [168, 79] on icon at bounding box center [168, 75] width 7 height 7
click at [0, 0] on input "radio" at bounding box center [0, 0] width 0 height 0
click at [168, 91] on icon at bounding box center [168, 87] width 7 height 7
click at [0, 0] on input "radio" at bounding box center [0, 0] width 0 height 0
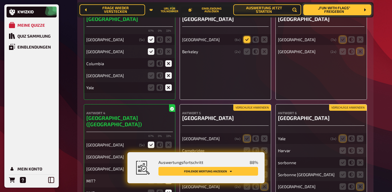
click at [245, 43] on icon at bounding box center [247, 39] width 7 height 7
click at [0, 0] on input "radio" at bounding box center [0, 0] width 0 height 0
click at [265, 55] on icon at bounding box center [264, 51] width 7 height 7
click at [0, 0] on input "radio" at bounding box center [0, 0] width 0 height 0
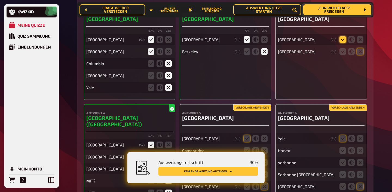
click at [342, 43] on icon at bounding box center [342, 39] width 7 height 7
click at [0, 0] on input "radio" at bounding box center [0, 0] width 0 height 0
click at [359, 55] on icon at bounding box center [360, 51] width 7 height 7
click at [0, 0] on input "radio" at bounding box center [0, 0] width 0 height 0
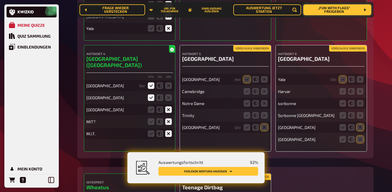
scroll to position [2494, 0]
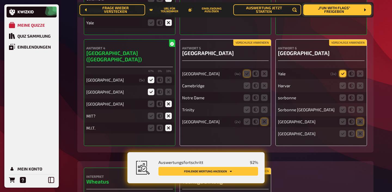
click at [345, 77] on icon at bounding box center [342, 73] width 7 height 7
click at [0, 0] on input "radio" at bounding box center [0, 0] width 0 height 0
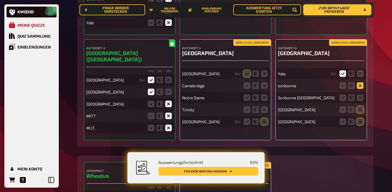
click at [357, 89] on icon at bounding box center [360, 85] width 7 height 7
click at [0, 0] on input "radio" at bounding box center [0, 0] width 0 height 0
click at [359, 101] on icon at bounding box center [360, 97] width 7 height 7
click at [0, 0] on input "radio" at bounding box center [0, 0] width 0 height 0
click at [359, 113] on icon at bounding box center [360, 109] width 7 height 7
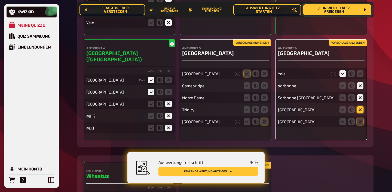
click at [0, 0] on input "radio" at bounding box center [0, 0] width 0 height 0
click at [359, 125] on icon at bounding box center [360, 121] width 7 height 7
click at [0, 0] on input "radio" at bounding box center [0, 0] width 0 height 0
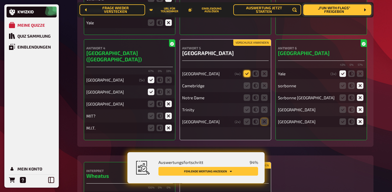
click at [247, 77] on icon at bounding box center [247, 73] width 7 height 7
click at [0, 0] on input "radio" at bounding box center [0, 0] width 0 height 0
click at [247, 89] on icon at bounding box center [247, 85] width 7 height 7
click at [0, 0] on input "radio" at bounding box center [0, 0] width 0 height 0
click at [263, 101] on icon at bounding box center [264, 97] width 7 height 7
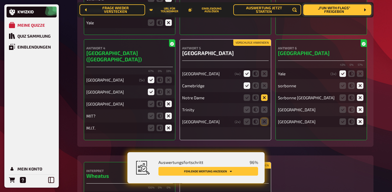
click at [0, 0] on input "radio" at bounding box center [0, 0] width 0 height 0
click at [263, 112] on icon at bounding box center [264, 109] width 7 height 7
click at [0, 0] on input "radio" at bounding box center [0, 0] width 0 height 0
click at [263, 124] on icon at bounding box center [264, 121] width 7 height 7
click at [0, 0] on input "radio" at bounding box center [0, 0] width 0 height 0
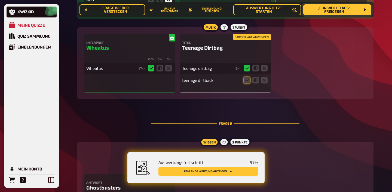
scroll to position [2633, 0]
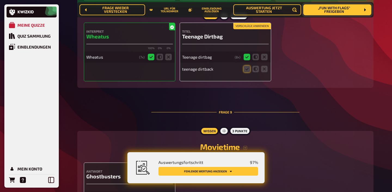
click at [248, 74] on div "teenage dirtback" at bounding box center [225, 68] width 87 height 11
click at [247, 72] on icon at bounding box center [247, 69] width 7 height 7
click at [0, 0] on input "radio" at bounding box center [0, 0] width 0 height 0
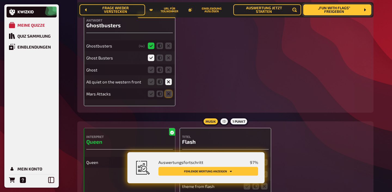
scroll to position [2784, 0]
click at [169, 97] on icon at bounding box center [168, 94] width 7 height 7
click at [0, 0] on input "radio" at bounding box center [0, 0] width 0 height 0
click at [158, 73] on icon at bounding box center [160, 70] width 7 height 7
click at [0, 0] on input "radio" at bounding box center [0, 0] width 0 height 0
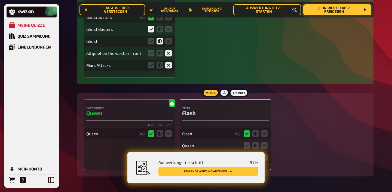
scroll to position [2838, 0]
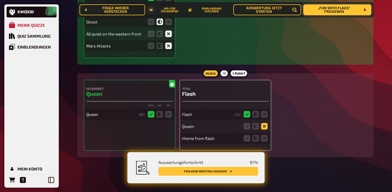
click at [267, 125] on icon at bounding box center [264, 126] width 7 height 7
click at [0, 0] on input "radio" at bounding box center [0, 0] width 0 height 0
click at [263, 137] on icon at bounding box center [264, 138] width 7 height 7
click at [0, 0] on input "radio" at bounding box center [0, 0] width 0 height 0
click at [247, 137] on icon at bounding box center [247, 138] width 7 height 7
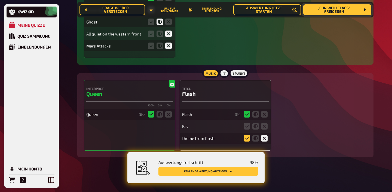
click at [0, 0] on input "radio" at bounding box center [0, 0] width 0 height 0
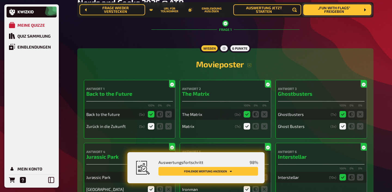
scroll to position [0, 0]
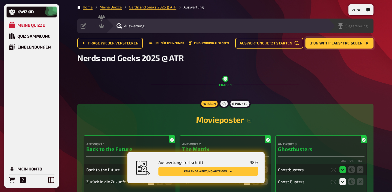
click at [361, 26] on span "Siegerehrung" at bounding box center [356, 26] width 22 height 4
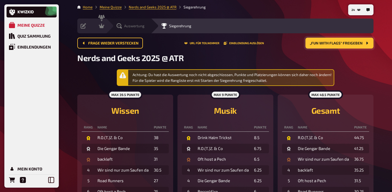
click at [134, 26] on span "Auswertung" at bounding box center [134, 26] width 20 height 4
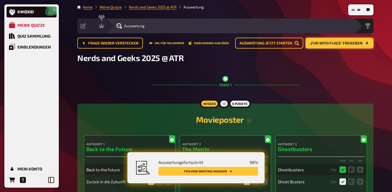
click at [226, 168] on button "Fehlende Wertung anzeigen" at bounding box center [208, 171] width 100 height 9
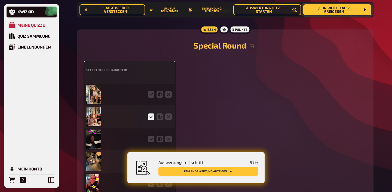
scroll to position [1264, 0]
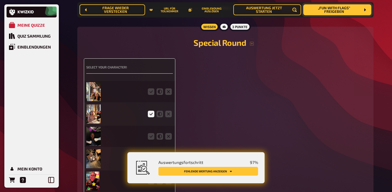
click at [153, 97] on div at bounding box center [129, 91] width 87 height 21
click at [151, 94] on icon at bounding box center [151, 91] width 7 height 7
click at [0, 0] on input "radio" at bounding box center [0, 0] width 0 height 0
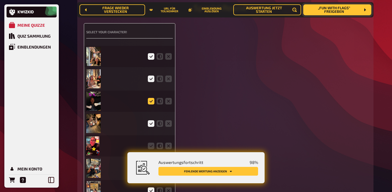
click at [150, 102] on icon at bounding box center [151, 101] width 7 height 7
click at [0, 0] on input "radio" at bounding box center [0, 0] width 0 height 0
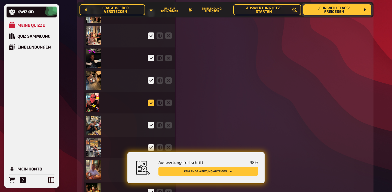
click at [150, 103] on icon at bounding box center [151, 102] width 7 height 7
click at [0, 0] on input "radio" at bounding box center [0, 0] width 0 height 0
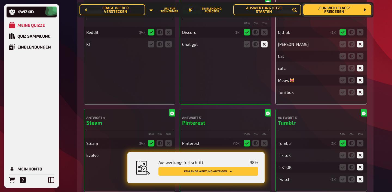
scroll to position [1715, 0]
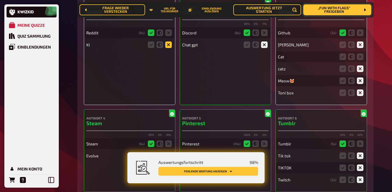
click at [167, 46] on icon at bounding box center [168, 44] width 7 height 7
click at [0, 0] on input "radio" at bounding box center [0, 0] width 0 height 0
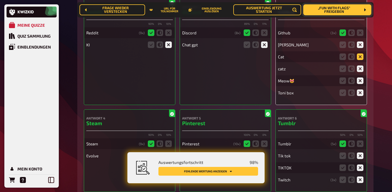
click at [358, 60] on icon at bounding box center [360, 56] width 7 height 7
click at [0, 0] on input "radio" at bounding box center [0, 0] width 0 height 0
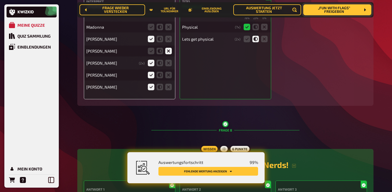
scroll to position [2253, 0]
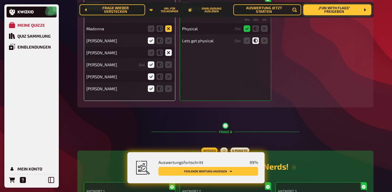
click at [168, 32] on icon at bounding box center [168, 28] width 7 height 7
click at [0, 0] on input "radio" at bounding box center [0, 0] width 0 height 0
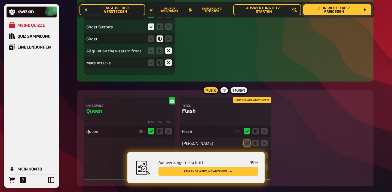
scroll to position [2850, 0]
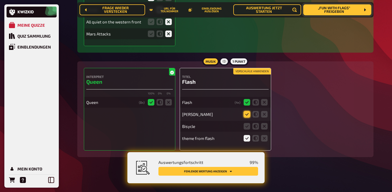
click at [248, 114] on icon at bounding box center [247, 114] width 7 height 7
click at [0, 0] on input "radio" at bounding box center [0, 0] width 0 height 0
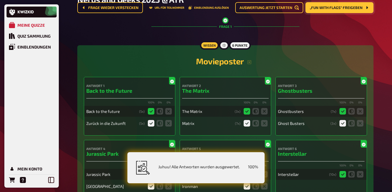
scroll to position [0, 0]
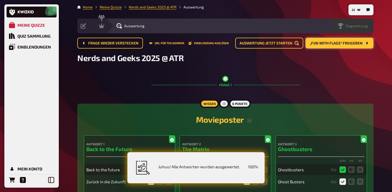
click at [366, 27] on span "Siegerehrung" at bounding box center [356, 26] width 22 height 4
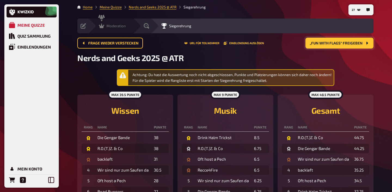
click at [107, 21] on div "Moderation undefined" at bounding box center [110, 26] width 45 height 15
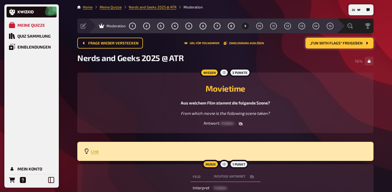
click at [318, 45] on span "„Fun with Flags“ freigeben" at bounding box center [336, 43] width 53 height 4
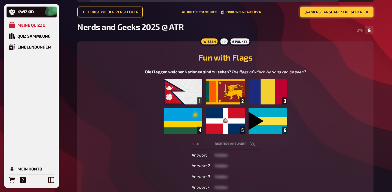
scroll to position [32, 0]
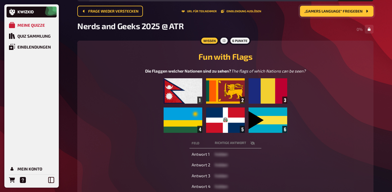
click at [241, 121] on img at bounding box center [225, 105] width 123 height 54
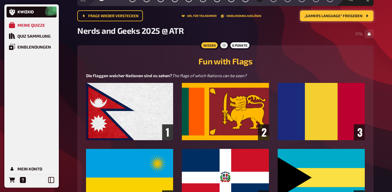
scroll to position [0, 0]
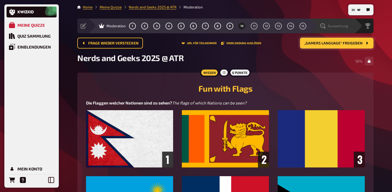
click at [342, 25] on span "Auswertung" at bounding box center [338, 26] width 20 height 4
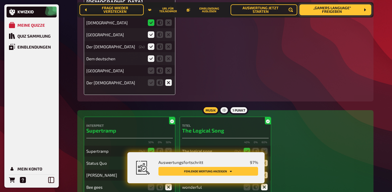
scroll to position [752, 0]
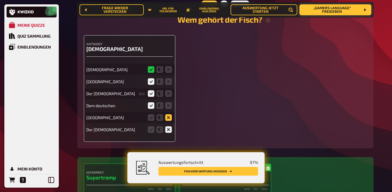
click at [167, 118] on icon at bounding box center [168, 117] width 7 height 7
click at [0, 0] on input "radio" at bounding box center [0, 0] width 0 height 0
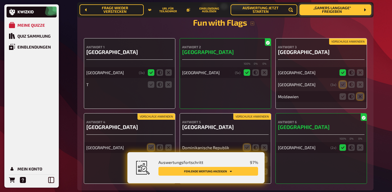
scroll to position [3026, 0]
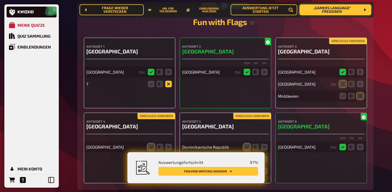
click at [167, 87] on icon at bounding box center [168, 84] width 7 height 7
click at [0, 0] on input "radio" at bounding box center [0, 0] width 0 height 0
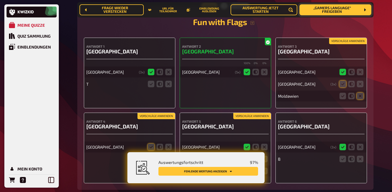
click at [167, 87] on icon at bounding box center [168, 84] width 7 height 7
click at [0, 0] on input "radio" at bounding box center [0, 0] width 0 height 0
click at [340, 87] on icon at bounding box center [342, 84] width 7 height 7
click at [0, 0] on input "radio" at bounding box center [0, 0] width 0 height 0
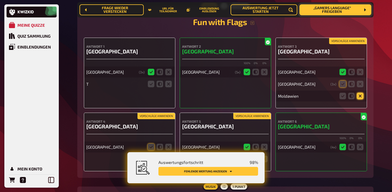
click at [362, 99] on icon at bounding box center [360, 96] width 7 height 7
click at [0, 0] on input "radio" at bounding box center [0, 0] width 0 height 0
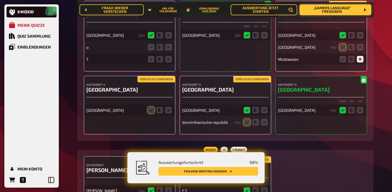
scroll to position [3063, 0]
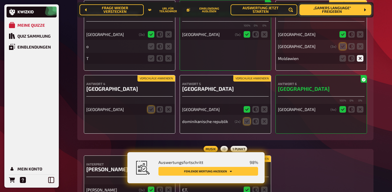
click at [152, 81] on button "Vorschläge anwenden" at bounding box center [156, 78] width 38 height 6
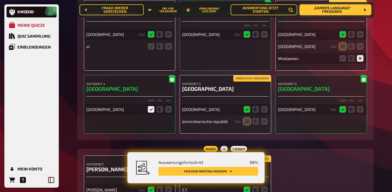
click at [238, 81] on button "Vorschläge anwenden" at bounding box center [252, 78] width 38 height 6
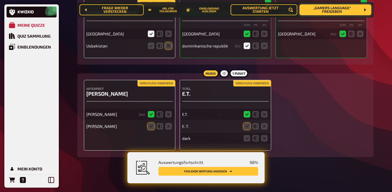
scroll to position [3152, 0]
click at [168, 49] on icon at bounding box center [168, 45] width 7 height 7
click at [0, 0] on input "radio" at bounding box center [0, 0] width 0 height 0
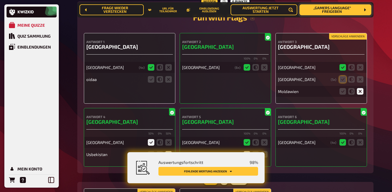
scroll to position [3030, 0]
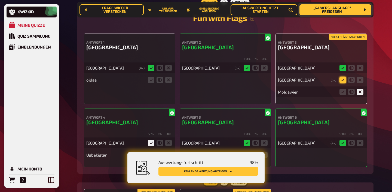
click at [345, 83] on icon at bounding box center [342, 79] width 7 height 7
click at [0, 0] on input "radio" at bounding box center [0, 0] width 0 height 0
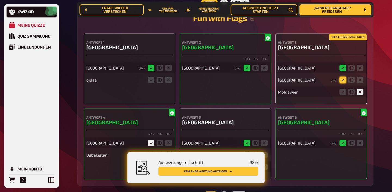
click at [345, 83] on icon at bounding box center [342, 79] width 7 height 7
click at [0, 0] on input "radio" at bounding box center [0, 0] width 0 height 0
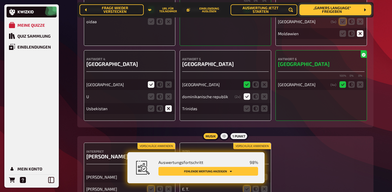
scroll to position [3094, 0]
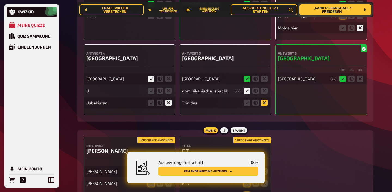
click at [263, 106] on icon at bounding box center [264, 102] width 7 height 7
click at [0, 0] on input "radio" at bounding box center [0, 0] width 0 height 0
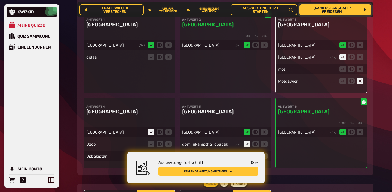
scroll to position [3028, 0]
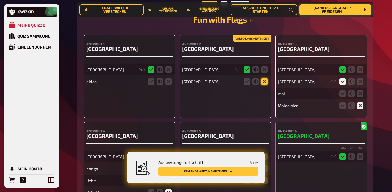
click at [263, 85] on icon at bounding box center [264, 81] width 7 height 7
click at [0, 0] on input "radio" at bounding box center [0, 0] width 0 height 0
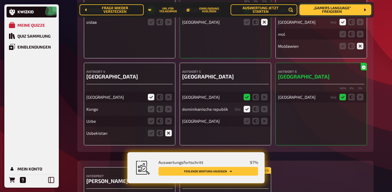
scroll to position [3145, 0]
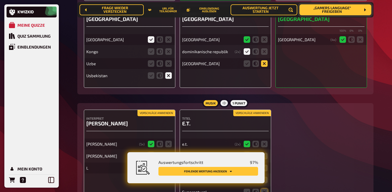
click at [264, 67] on icon at bounding box center [264, 63] width 7 height 7
click at [0, 0] on input "radio" at bounding box center [0, 0] width 0 height 0
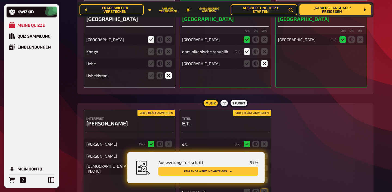
scroll to position [3205, 0]
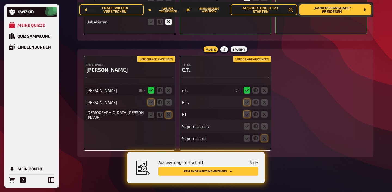
click at [157, 58] on button "Vorschläge anwenden" at bounding box center [156, 59] width 38 height 6
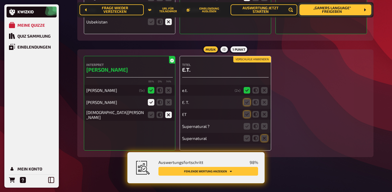
click at [245, 59] on button "Vorschläge anwenden" at bounding box center [252, 59] width 38 height 6
click at [262, 123] on icon at bounding box center [264, 126] width 7 height 7
click at [0, 0] on input "radio" at bounding box center [0, 0] width 0 height 0
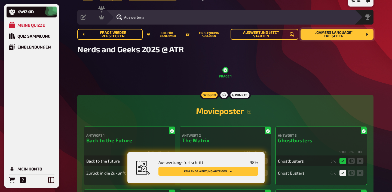
scroll to position [0, 0]
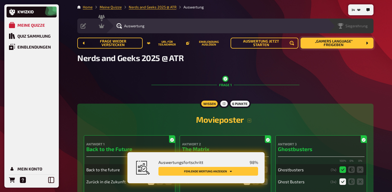
click at [363, 27] on span "Siegerehrung" at bounding box center [356, 26] width 22 height 4
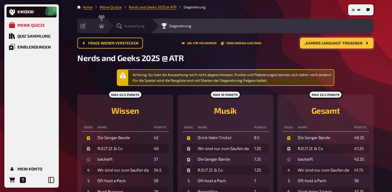
click at [131, 29] on div "Auswertung" at bounding box center [128, 26] width 45 height 15
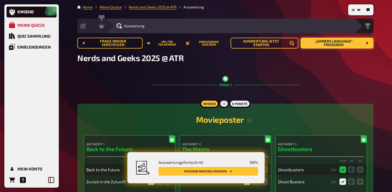
click at [228, 173] on button "Fehlende Wertung anzeigen" at bounding box center [208, 171] width 100 height 9
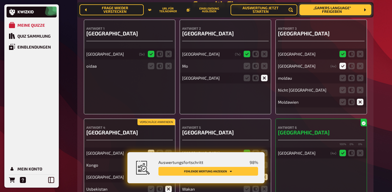
scroll to position [3062, 0]
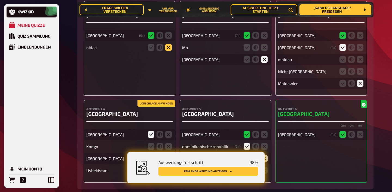
click at [169, 51] on icon at bounding box center [168, 47] width 7 height 7
click at [0, 0] on input "radio" at bounding box center [0, 0] width 0 height 0
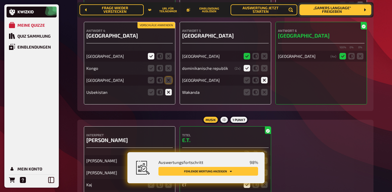
scroll to position [3152, 0]
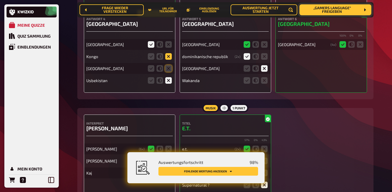
click at [167, 60] on icon at bounding box center [168, 56] width 7 height 7
click at [0, 0] on input "radio" at bounding box center [0, 0] width 0 height 0
click at [168, 72] on icon at bounding box center [168, 68] width 7 height 7
click at [0, 0] on input "radio" at bounding box center [0, 0] width 0 height 0
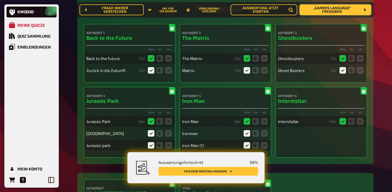
scroll to position [0, 0]
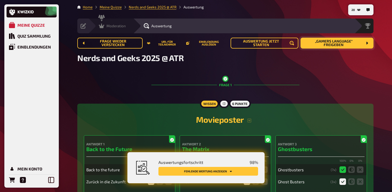
click at [121, 28] on span "Moderation" at bounding box center [115, 26] width 19 height 4
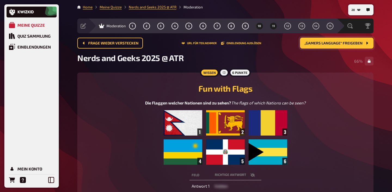
click at [272, 25] on button "11" at bounding box center [273, 26] width 9 height 9
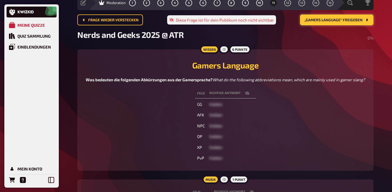
scroll to position [31, 0]
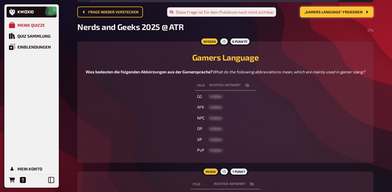
click at [248, 87] on icon "button" at bounding box center [247, 85] width 4 height 4
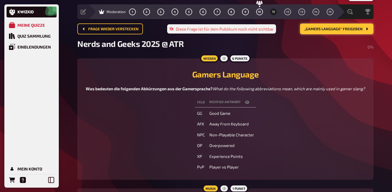
scroll to position [0, 0]
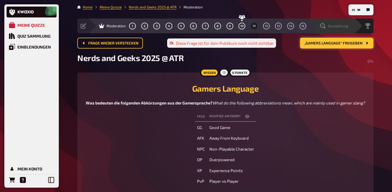
click at [342, 24] on span "Auswertung" at bounding box center [338, 26] width 20 height 4
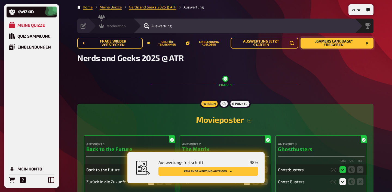
click at [103, 22] on div "Moderation undefined" at bounding box center [110, 26] width 45 height 15
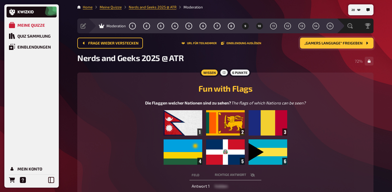
click at [247, 25] on button "9" at bounding box center [245, 26] width 9 height 9
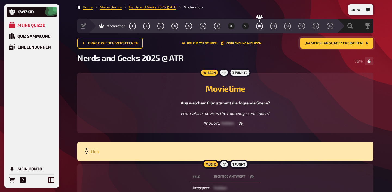
click at [231, 27] on span "8" at bounding box center [231, 25] width 2 height 3
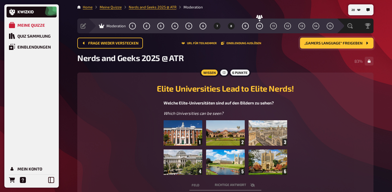
click at [220, 25] on button "7" at bounding box center [217, 26] width 9 height 9
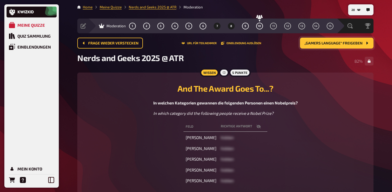
click at [229, 25] on button "8" at bounding box center [231, 26] width 9 height 9
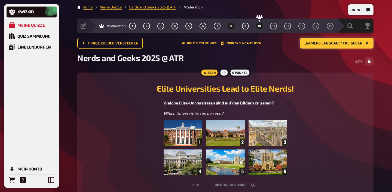
click at [260, 28] on button "10" at bounding box center [259, 26] width 9 height 9
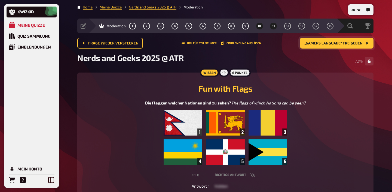
click at [273, 27] on span "11" at bounding box center [273, 25] width 3 height 3
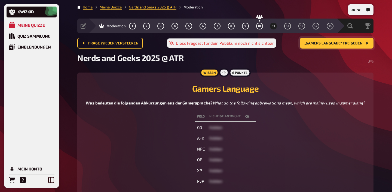
click at [329, 45] on span "„Gamers Language“ freigeben" at bounding box center [333, 43] width 58 height 4
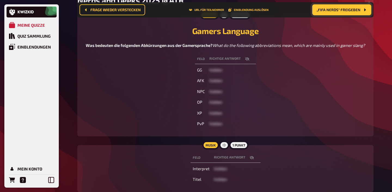
scroll to position [73, 0]
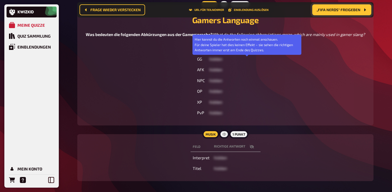
click at [247, 50] on icon "button" at bounding box center [247, 48] width 4 height 4
click at [247, 51] on button "button" at bounding box center [247, 47] width 13 height 5
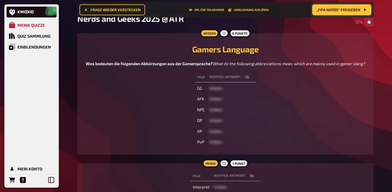
scroll to position [0, 0]
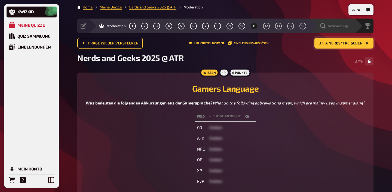
click at [337, 27] on span "Auswertung" at bounding box center [338, 26] width 20 height 4
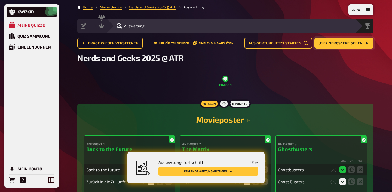
click at [227, 173] on button "Fehlende Wertung anzeigen" at bounding box center [208, 171] width 100 height 9
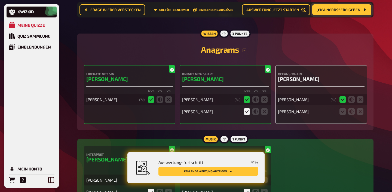
scroll to position [1008, 0]
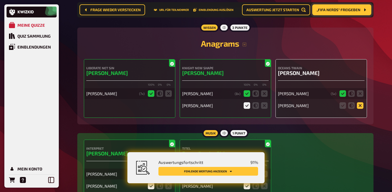
click at [358, 108] on icon at bounding box center [360, 105] width 7 height 7
click at [0, 0] on input "radio" at bounding box center [0, 0] width 0 height 0
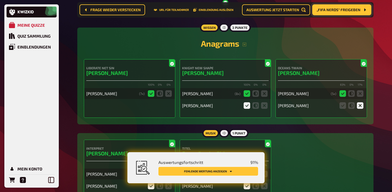
click at [236, 171] on button "Fehlende Wertung anzeigen" at bounding box center [208, 171] width 100 height 9
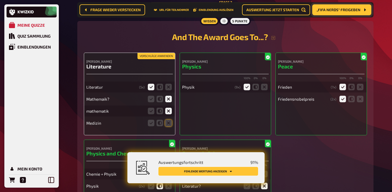
scroll to position [2027, 0]
click at [168, 126] on icon at bounding box center [168, 122] width 7 height 7
click at [0, 0] on input "radio" at bounding box center [0, 0] width 0 height 0
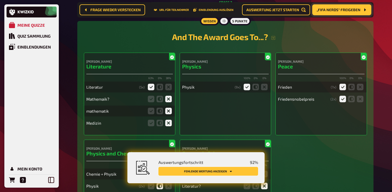
click at [200, 173] on button "Fehlende Wertung anzeigen" at bounding box center [208, 171] width 100 height 9
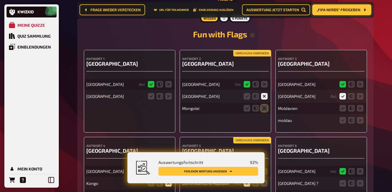
scroll to position [3013, 0]
click at [263, 111] on icon at bounding box center [264, 108] width 7 height 7
click at [0, 0] on input "radio" at bounding box center [0, 0] width 0 height 0
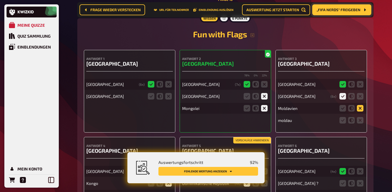
click at [359, 111] on icon at bounding box center [360, 108] width 7 height 7
click at [0, 0] on input "radio" at bounding box center [0, 0] width 0 height 0
click at [359, 123] on icon at bounding box center [360, 120] width 7 height 7
click at [0, 0] on input "radio" at bounding box center [0, 0] width 0 height 0
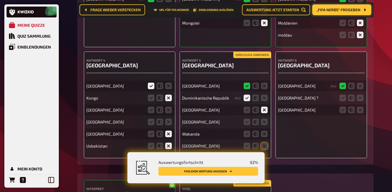
scroll to position [3102, 0]
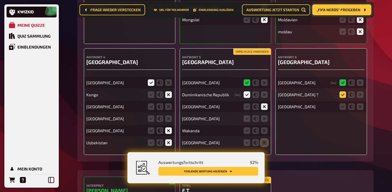
click at [345, 98] on icon at bounding box center [342, 94] width 7 height 7
click at [0, 0] on input "radio" at bounding box center [0, 0] width 0 height 0
click at [358, 110] on icon at bounding box center [360, 106] width 7 height 7
click at [0, 0] on input "radio" at bounding box center [0, 0] width 0 height 0
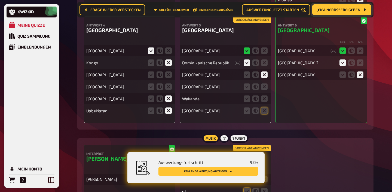
scroll to position [3135, 0]
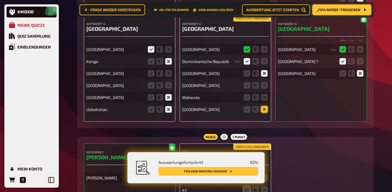
click at [264, 112] on icon at bounding box center [264, 109] width 7 height 7
click at [0, 0] on input "radio" at bounding box center [0, 0] width 0 height 0
click at [262, 98] on div "[GEOGRAPHIC_DATA] Dominikanische Republik ( 4 x) [GEOGRAPHIC_DATA] [GEOGRAPHIC_…" at bounding box center [225, 77] width 87 height 76
click at [263, 88] on icon at bounding box center [264, 85] width 7 height 7
click at [0, 0] on input "radio" at bounding box center [0, 0] width 0 height 0
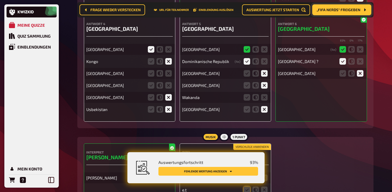
click at [262, 88] on icon at bounding box center [264, 85] width 7 height 7
click at [0, 0] on input "radio" at bounding box center [0, 0] width 0 height 0
click at [169, 76] on icon at bounding box center [168, 73] width 7 height 7
click at [0, 0] on input "radio" at bounding box center [0, 0] width 0 height 0
click at [168, 88] on icon at bounding box center [168, 85] width 7 height 7
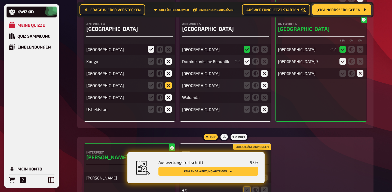
click at [0, 0] on input "radio" at bounding box center [0, 0] width 0 height 0
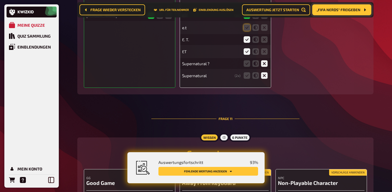
scroll to position [3305, 0]
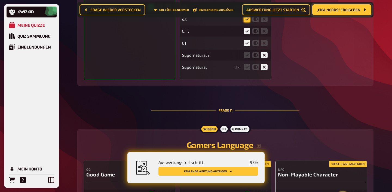
click at [245, 22] on icon at bounding box center [247, 19] width 7 height 7
click at [0, 0] on input "radio" at bounding box center [0, 0] width 0 height 0
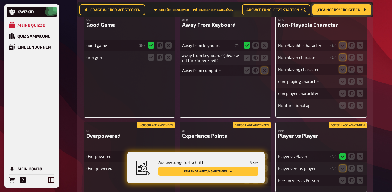
scroll to position [3457, 0]
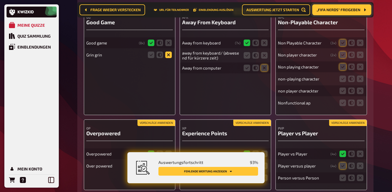
click at [171, 58] on icon at bounding box center [168, 54] width 7 height 7
click at [0, 0] on input "radio" at bounding box center [0, 0] width 0 height 0
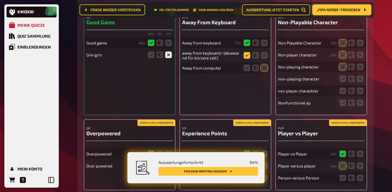
click at [246, 59] on icon at bounding box center [247, 55] width 7 height 7
click at [0, 0] on input "radio" at bounding box center [0, 0] width 0 height 0
click at [255, 71] on icon at bounding box center [255, 68] width 7 height 7
click at [0, 0] on input "radio" at bounding box center [0, 0] width 0 height 0
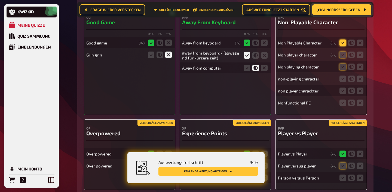
click at [342, 46] on icon at bounding box center [342, 42] width 7 height 7
click at [0, 0] on input "radio" at bounding box center [0, 0] width 0 height 0
click at [342, 58] on icon at bounding box center [342, 54] width 7 height 7
click at [0, 0] on input "radio" at bounding box center [0, 0] width 0 height 0
click at [342, 70] on icon at bounding box center [342, 66] width 7 height 7
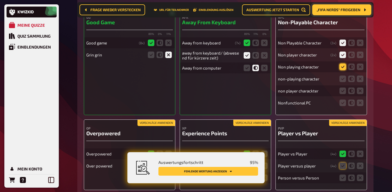
click at [0, 0] on input "radio" at bounding box center [0, 0] width 0 height 0
click at [342, 82] on icon at bounding box center [342, 78] width 7 height 7
click at [0, 0] on input "radio" at bounding box center [0, 0] width 0 height 0
click at [342, 94] on icon at bounding box center [342, 90] width 7 height 7
click at [0, 0] on input "radio" at bounding box center [0, 0] width 0 height 0
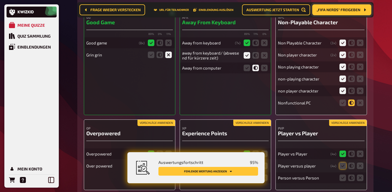
click at [352, 106] on icon at bounding box center [351, 102] width 7 height 7
click at [0, 0] on input "radio" at bounding box center [0, 0] width 0 height 0
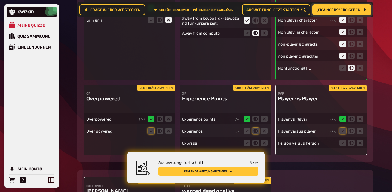
scroll to position [3511, 0]
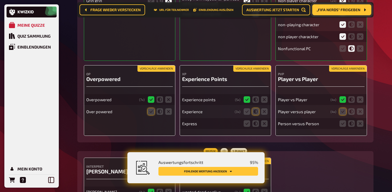
click at [169, 72] on button "Vorschläge anwenden" at bounding box center [156, 69] width 38 height 6
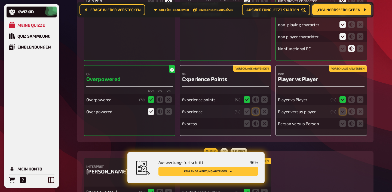
click at [251, 72] on button "Vorschläge anwenden" at bounding box center [252, 69] width 38 height 6
click at [262, 127] on icon at bounding box center [264, 123] width 7 height 7
click at [0, 0] on input "radio" at bounding box center [0, 0] width 0 height 0
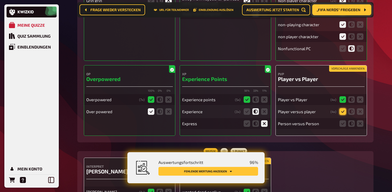
click at [342, 115] on icon at bounding box center [342, 111] width 7 height 7
click at [0, 0] on input "radio" at bounding box center [0, 0] width 0 height 0
click at [343, 127] on icon at bounding box center [342, 123] width 7 height 7
click at [0, 0] on input "radio" at bounding box center [0, 0] width 0 height 0
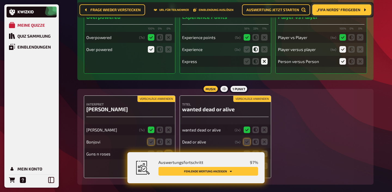
scroll to position [3609, 0]
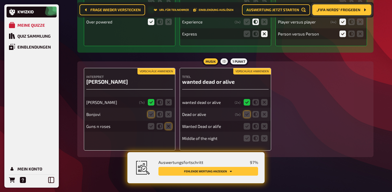
click at [163, 71] on button "Vorschläge anwenden" at bounding box center [156, 71] width 38 height 6
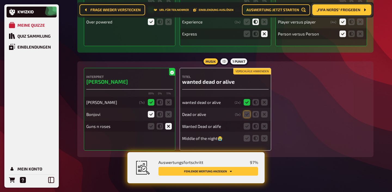
click at [240, 68] on button "Vorschläge anwenden" at bounding box center [252, 71] width 38 height 6
click at [246, 125] on icon at bounding box center [247, 126] width 7 height 7
click at [0, 0] on input "radio" at bounding box center [0, 0] width 0 height 0
click at [262, 138] on icon at bounding box center [264, 138] width 7 height 7
click at [0, 0] on input "radio" at bounding box center [0, 0] width 0 height 0
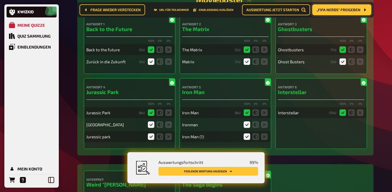
scroll to position [0, 0]
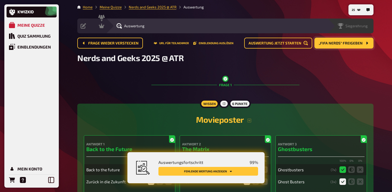
click at [369, 22] on div "Siegerehrung" at bounding box center [350, 26] width 46 height 15
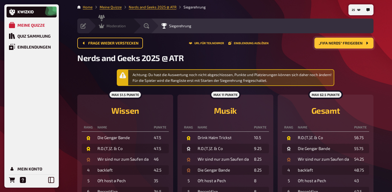
click at [99, 29] on div "Moderation undefined" at bounding box center [110, 26] width 45 height 15
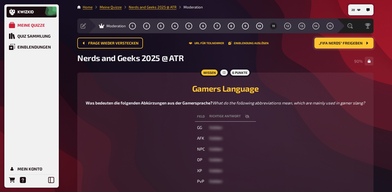
click at [323, 42] on span "„FIFA Nerds“ freigeben" at bounding box center [341, 43] width 44 height 4
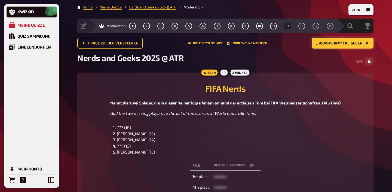
click at [324, 26] on div "1 2 3 4 5 6 7 8 9 10 11 12 13 14 15" at bounding box center [231, 26] width 204 height 7
click at [304, 26] on button "13" at bounding box center [301, 26] width 9 height 9
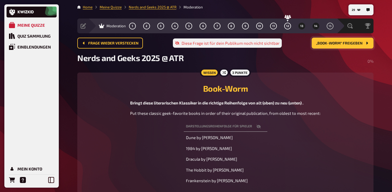
click at [314, 24] on span "14" at bounding box center [315, 25] width 3 height 3
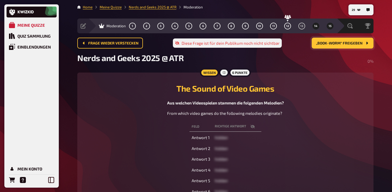
click at [327, 23] on button "15" at bounding box center [330, 26] width 9 height 9
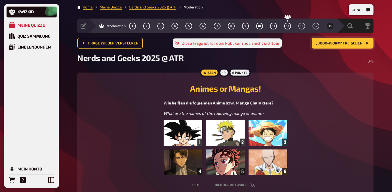
click at [235, 148] on img at bounding box center [225, 147] width 123 height 54
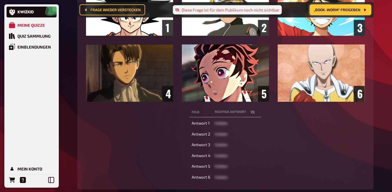
scroll to position [160, 0]
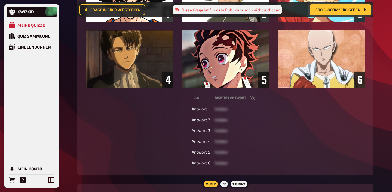
click at [254, 97] on icon "button" at bounding box center [252, 98] width 4 height 4
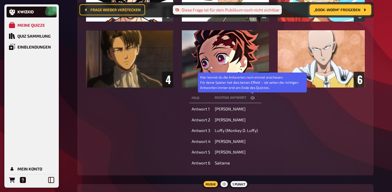
click at [254, 97] on icon "button" at bounding box center [252, 97] width 4 height 3
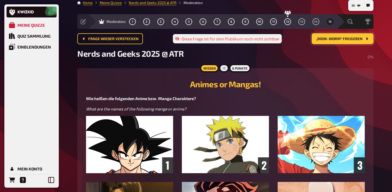
scroll to position [0, 0]
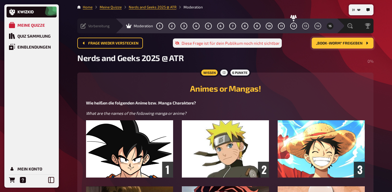
click at [92, 25] on span "Vorbereitung" at bounding box center [99, 26] width 22 height 4
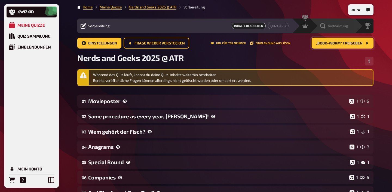
click at [340, 24] on span "Auswertung" at bounding box center [338, 26] width 20 height 4
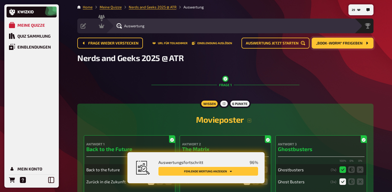
click at [236, 170] on button "Fehlende Wertung anzeigen" at bounding box center [208, 171] width 100 height 9
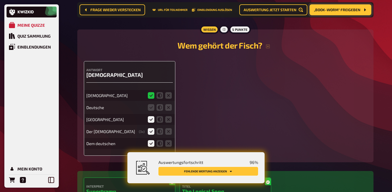
scroll to position [727, 0]
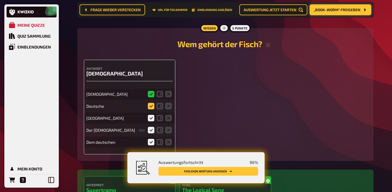
click at [151, 106] on icon at bounding box center [151, 106] width 7 height 7
click at [0, 0] on input "radio" at bounding box center [0, 0] width 0 height 0
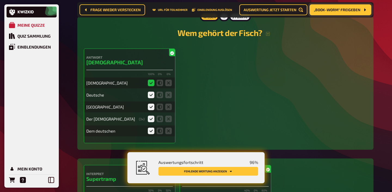
scroll to position [742, 0]
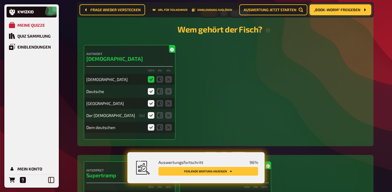
click at [183, 170] on button "Fehlende Wertung anzeigen" at bounding box center [208, 171] width 100 height 9
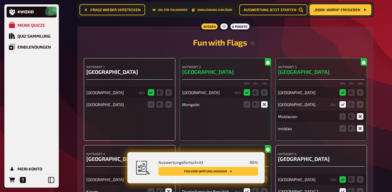
scroll to position [3013, 0]
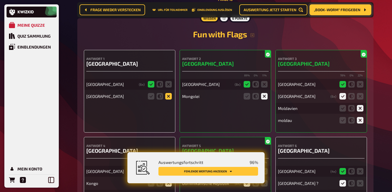
click at [167, 99] on icon at bounding box center [168, 96] width 7 height 7
click at [0, 0] on input "radio" at bounding box center [0, 0] width 0 height 0
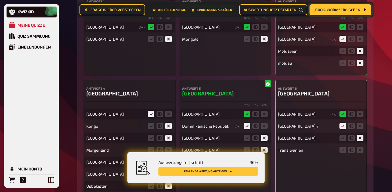
scroll to position [3164, 0]
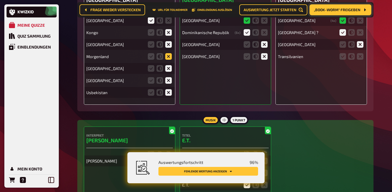
click at [168, 60] on icon at bounding box center [168, 56] width 7 height 7
click at [0, 0] on input "radio" at bounding box center [0, 0] width 0 height 0
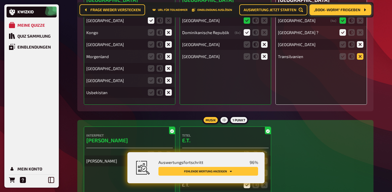
click at [363, 60] on icon at bounding box center [360, 56] width 7 height 7
click at [0, 0] on input "radio" at bounding box center [0, 0] width 0 height 0
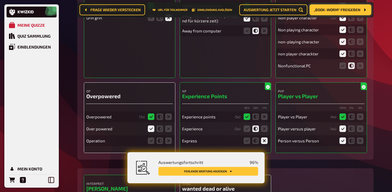
scroll to position [3543, 0]
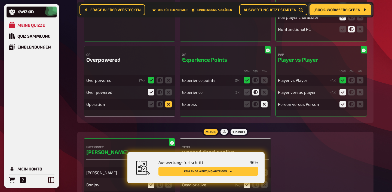
click at [169, 107] on icon at bounding box center [168, 104] width 7 height 7
click at [0, 0] on input "radio" at bounding box center [0, 0] width 0 height 0
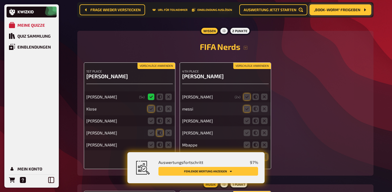
scroll to position [3810, 0]
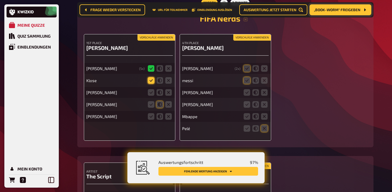
click at [151, 84] on icon at bounding box center [151, 80] width 7 height 7
click at [0, 0] on input "radio" at bounding box center [0, 0] width 0 height 0
click at [151, 96] on icon at bounding box center [151, 92] width 7 height 7
click at [0, 0] on input "radio" at bounding box center [0, 0] width 0 height 0
click at [168, 108] on icon at bounding box center [168, 104] width 7 height 7
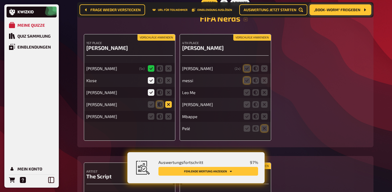
click at [0, 0] on input "radio" at bounding box center [0, 0] width 0 height 0
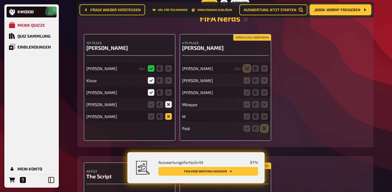
click at [168, 119] on icon at bounding box center [168, 116] width 7 height 7
click at [0, 0] on input "radio" at bounding box center [0, 0] width 0 height 0
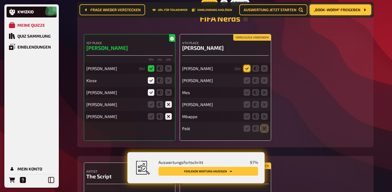
click at [249, 72] on icon at bounding box center [247, 68] width 7 height 7
click at [0, 0] on input "radio" at bounding box center [0, 0] width 0 height 0
click at [249, 84] on icon at bounding box center [247, 80] width 7 height 7
click at [0, 0] on input "radio" at bounding box center [0, 0] width 0 height 0
click at [248, 96] on icon at bounding box center [247, 92] width 7 height 7
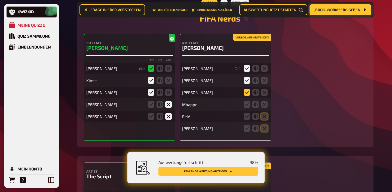
click at [0, 0] on input "radio" at bounding box center [0, 0] width 0 height 0
click at [266, 108] on icon at bounding box center [264, 104] width 7 height 7
click at [0, 0] on input "radio" at bounding box center [0, 0] width 0 height 0
click at [266, 119] on icon at bounding box center [264, 116] width 7 height 7
click at [0, 0] on input "radio" at bounding box center [0, 0] width 0 height 0
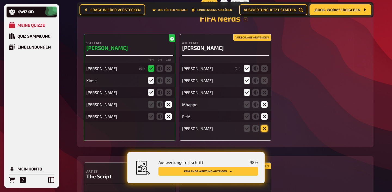
click at [266, 131] on icon at bounding box center [264, 128] width 7 height 7
click at [0, 0] on input "radio" at bounding box center [0, 0] width 0 height 0
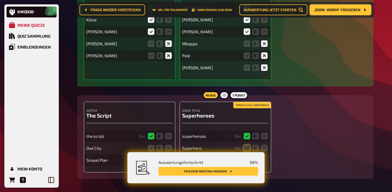
scroll to position [3901, 0]
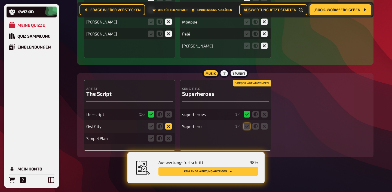
click at [168, 125] on icon at bounding box center [168, 126] width 7 height 7
click at [0, 0] on input "radio" at bounding box center [0, 0] width 0 height 0
click at [168, 134] on fieldset at bounding box center [160, 138] width 26 height 9
click at [168, 139] on icon at bounding box center [168, 138] width 7 height 7
click at [0, 0] on input "radio" at bounding box center [0, 0] width 0 height 0
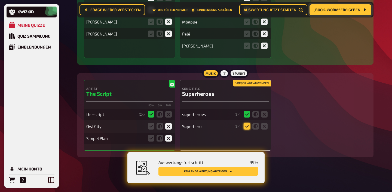
click at [246, 126] on icon at bounding box center [247, 126] width 7 height 7
click at [0, 0] on input "radio" at bounding box center [0, 0] width 0 height 0
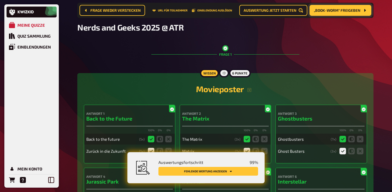
scroll to position [0, 0]
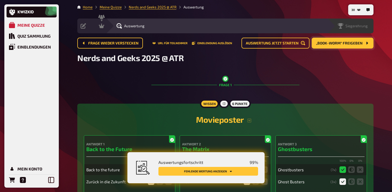
click at [360, 24] on span "Siegerehrung" at bounding box center [356, 26] width 22 height 4
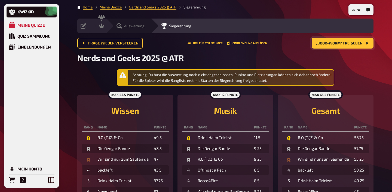
click at [127, 27] on span "Auswertung" at bounding box center [134, 26] width 20 height 4
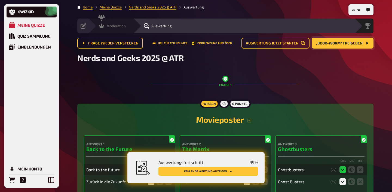
click at [100, 24] on icon at bounding box center [101, 25] width 5 height 5
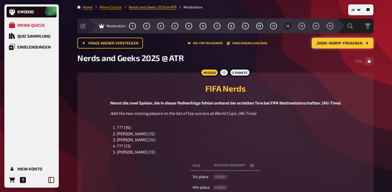
click at [112, 6] on link "Meine Quizze" at bounding box center [111, 7] width 22 height 4
click at [302, 29] on button "13" at bounding box center [301, 26] width 9 height 9
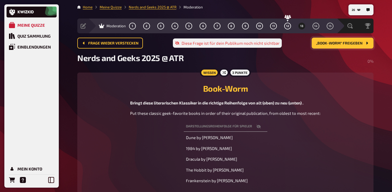
click at [329, 44] on span "„Book-Worm“ freigeben" at bounding box center [339, 43] width 47 height 4
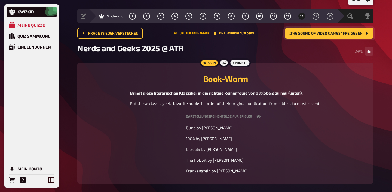
scroll to position [8, 0]
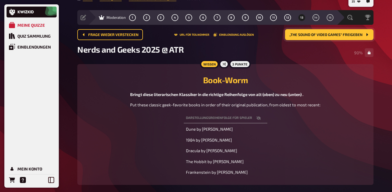
click at [329, 33] on span "„The Sound of Video Games“ freigeben" at bounding box center [325, 35] width 73 height 4
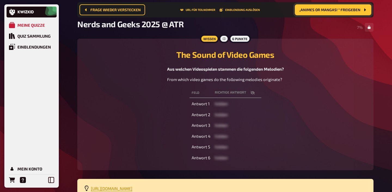
scroll to position [43, 0]
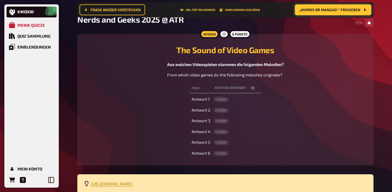
click at [253, 88] on icon "button" at bounding box center [252, 88] width 4 height 4
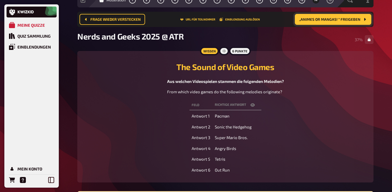
scroll to position [0, 0]
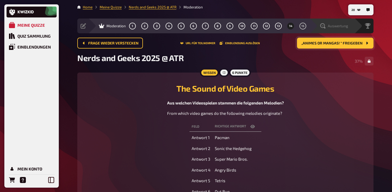
click at [338, 25] on span "Auswertung" at bounding box center [338, 26] width 20 height 4
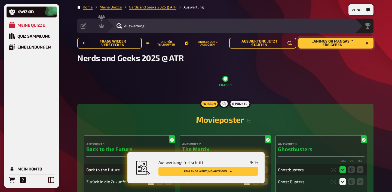
click at [238, 171] on button "Fehlende Wertung anzeigen" at bounding box center [208, 171] width 100 height 9
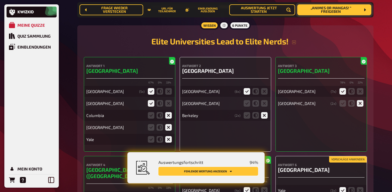
scroll to position [2391, 0]
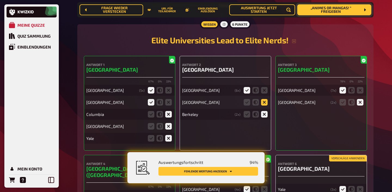
click at [266, 105] on icon at bounding box center [264, 102] width 7 height 7
click at [0, 0] on input "radio" at bounding box center [0, 0] width 0 height 0
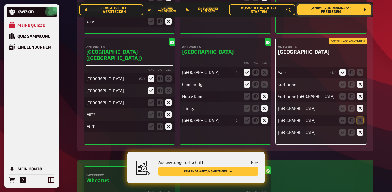
scroll to position [2509, 0]
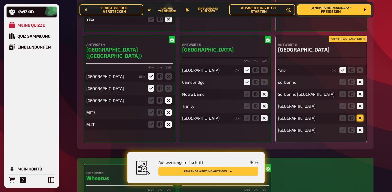
click at [359, 120] on icon at bounding box center [360, 118] width 7 height 7
click at [0, 0] on input "radio" at bounding box center [0, 0] width 0 height 0
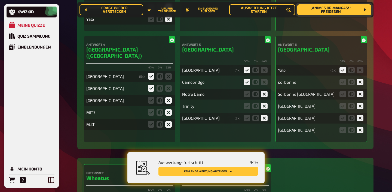
click at [233, 174] on button "Fehlende Wertung anzeigen" at bounding box center [208, 171] width 100 height 9
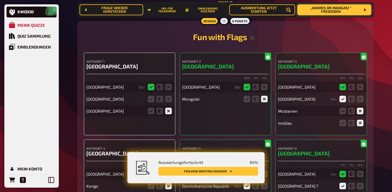
scroll to position [3019, 0]
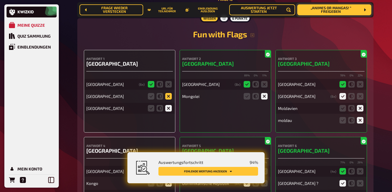
click at [167, 99] on icon at bounding box center [168, 96] width 7 height 7
click at [0, 0] on input "radio" at bounding box center [0, 0] width 0 height 0
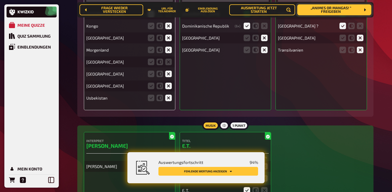
scroll to position [3182, 0]
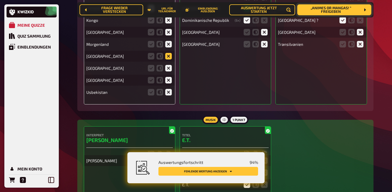
click at [168, 59] on icon at bounding box center [168, 56] width 7 height 7
click at [0, 0] on input "radio" at bounding box center [0, 0] width 0 height 0
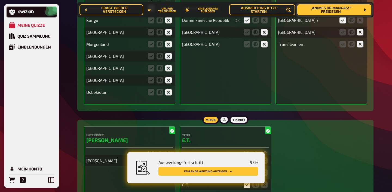
click at [226, 170] on button "Fehlende Wertung anzeigen" at bounding box center [208, 171] width 100 height 9
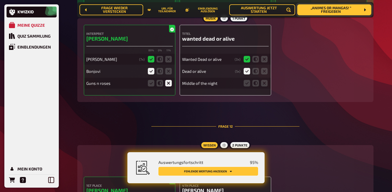
scroll to position [3675, 0]
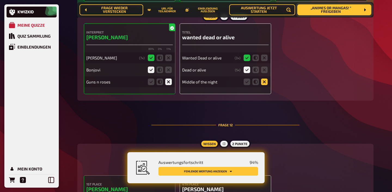
click at [263, 85] on icon at bounding box center [264, 81] width 7 height 7
click at [0, 0] on input "radio" at bounding box center [0, 0] width 0 height 0
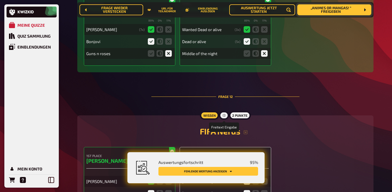
scroll to position [3810, 0]
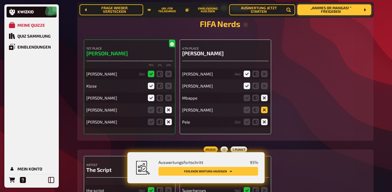
click at [265, 113] on icon at bounding box center [264, 109] width 7 height 7
click at [0, 0] on input "radio" at bounding box center [0, 0] width 0 height 0
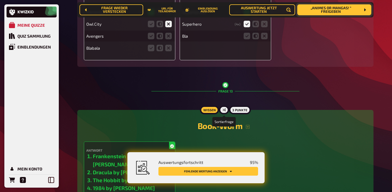
scroll to position [3960, 0]
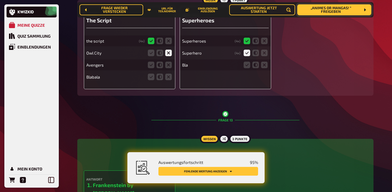
click at [170, 69] on fieldset at bounding box center [160, 64] width 26 height 9
click at [170, 80] on icon at bounding box center [168, 76] width 7 height 7
click at [0, 0] on input "radio" at bounding box center [0, 0] width 0 height 0
click at [170, 68] on icon at bounding box center [168, 65] width 7 height 7
click at [0, 0] on input "radio" at bounding box center [0, 0] width 0 height 0
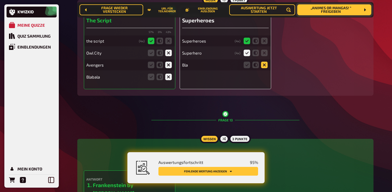
click at [262, 68] on icon at bounding box center [264, 65] width 7 height 7
click at [0, 0] on input "radio" at bounding box center [0, 0] width 0 height 0
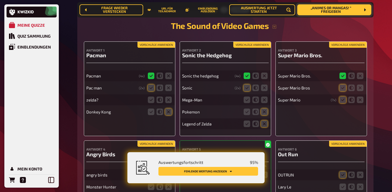
scroll to position [4363, 0]
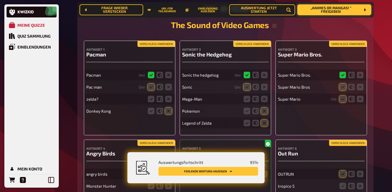
click at [160, 45] on button "Vorschläge anwenden" at bounding box center [156, 44] width 38 height 6
click at [168, 100] on icon at bounding box center [168, 99] width 7 height 7
click at [0, 0] on input "radio" at bounding box center [0, 0] width 0 height 0
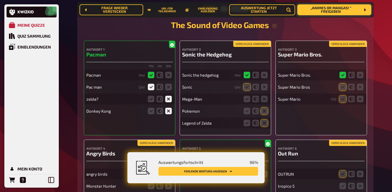
click at [253, 46] on button "Vorschläge anwenden" at bounding box center [252, 44] width 38 height 6
click at [264, 101] on icon at bounding box center [264, 99] width 7 height 7
click at [0, 0] on input "radio" at bounding box center [0, 0] width 0 height 0
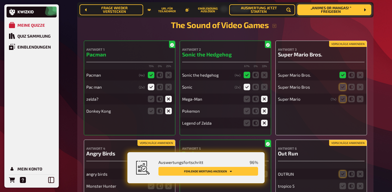
click at [338, 44] on button "Vorschläge anwenden" at bounding box center [348, 44] width 38 height 6
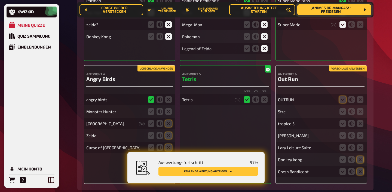
scroll to position [4451, 0]
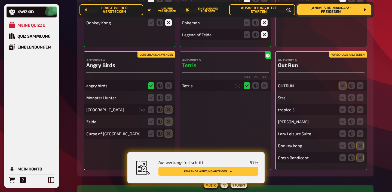
click at [166, 54] on button "Vorschläge anwenden" at bounding box center [156, 54] width 38 height 6
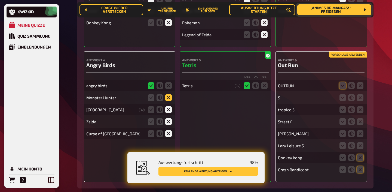
click at [170, 99] on icon at bounding box center [168, 97] width 7 height 7
click at [0, 0] on input "radio" at bounding box center [0, 0] width 0 height 0
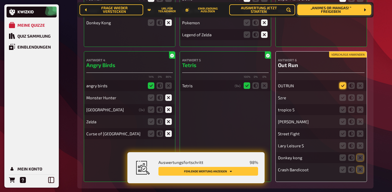
click at [342, 87] on icon at bounding box center [342, 85] width 7 height 7
click at [0, 0] on input "radio" at bounding box center [0, 0] width 0 height 0
click at [351, 55] on button "Vorschläge anwenden" at bounding box center [348, 54] width 38 height 6
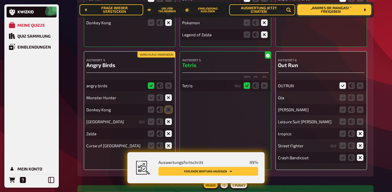
scroll to position [4463, 0]
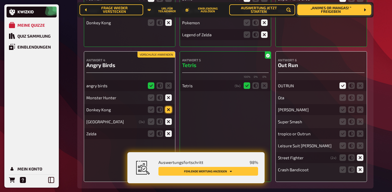
click at [167, 110] on icon at bounding box center [168, 109] width 7 height 7
click at [0, 0] on input "radio" at bounding box center [0, 0] width 0 height 0
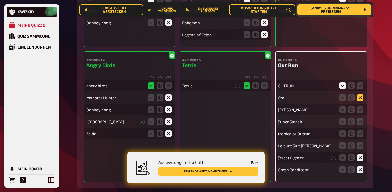
click at [360, 100] on icon at bounding box center [360, 97] width 7 height 7
click at [0, 0] on input "radio" at bounding box center [0, 0] width 0 height 0
click at [360, 112] on icon at bounding box center [360, 109] width 7 height 7
click at [0, 0] on input "radio" at bounding box center [0, 0] width 0 height 0
click at [360, 125] on icon at bounding box center [360, 121] width 7 height 7
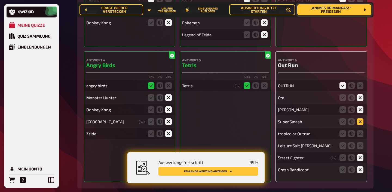
click at [0, 0] on input "radio" at bounding box center [0, 0] width 0 height 0
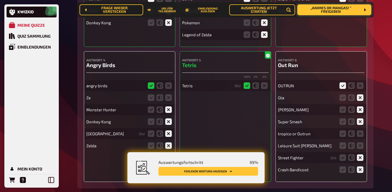
click at [361, 141] on div "OUTRUN Gta Mario Kart Super Smash tropico or Outrun Leisure Suit Larry Street F…" at bounding box center [321, 125] width 87 height 100
click at [342, 135] on icon at bounding box center [342, 133] width 7 height 7
click at [0, 0] on input "radio" at bounding box center [0, 0] width 0 height 0
click at [358, 146] on icon at bounding box center [360, 145] width 7 height 7
click at [0, 0] on input "radio" at bounding box center [0, 0] width 0 height 0
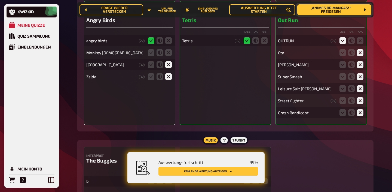
scroll to position [4507, 0]
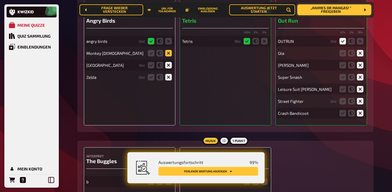
click at [168, 53] on icon at bounding box center [168, 53] width 7 height 7
click at [0, 0] on input "radio" at bounding box center [0, 0] width 0 height 0
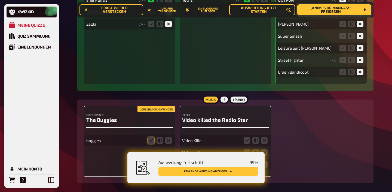
scroll to position [4576, 0]
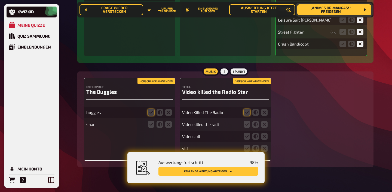
click at [156, 83] on button "Vorschläge anwenden" at bounding box center [156, 81] width 38 height 6
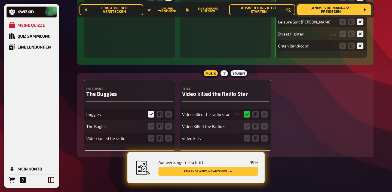
click at [243, 125] on fieldset at bounding box center [256, 126] width 26 height 9
click at [246, 124] on icon at bounding box center [247, 126] width 7 height 7
click at [0, 0] on input "radio" at bounding box center [0, 0] width 0 height 0
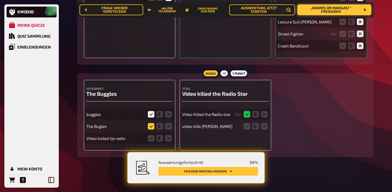
click at [150, 125] on icon at bounding box center [151, 126] width 7 height 7
click at [0, 0] on input "radio" at bounding box center [0, 0] width 0 height 0
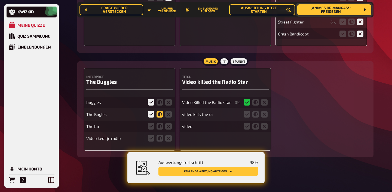
scroll to position [4588, 0]
click at [150, 137] on icon at bounding box center [151, 138] width 7 height 7
click at [0, 0] on input "radio" at bounding box center [0, 0] width 0 height 0
click at [246, 113] on icon at bounding box center [247, 114] width 7 height 7
click at [0, 0] on input "radio" at bounding box center [0, 0] width 0 height 0
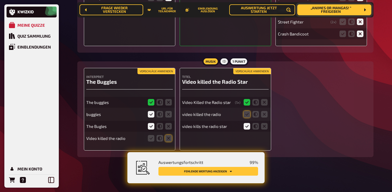
click at [247, 127] on icon at bounding box center [247, 126] width 7 height 7
click at [0, 0] on input "radio" at bounding box center [0, 0] width 0 height 0
click at [245, 113] on icon at bounding box center [247, 114] width 7 height 7
click at [0, 0] on input "radio" at bounding box center [0, 0] width 0 height 0
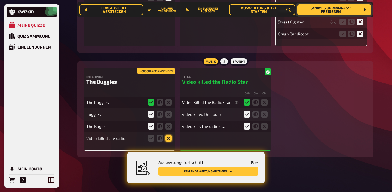
click at [166, 139] on icon at bounding box center [168, 138] width 7 height 7
click at [0, 0] on input "radio" at bounding box center [0, 0] width 0 height 0
click at [166, 137] on icon at bounding box center [168, 138] width 7 height 7
click at [0, 0] on input "radio" at bounding box center [0, 0] width 0 height 0
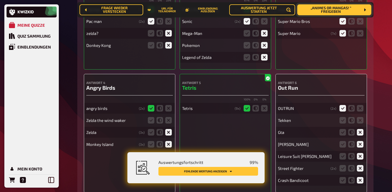
scroll to position [4444, 0]
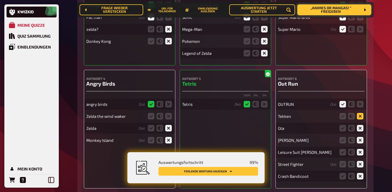
click at [360, 114] on icon at bounding box center [360, 116] width 7 height 7
click at [0, 0] on input "radio" at bounding box center [0, 0] width 0 height 0
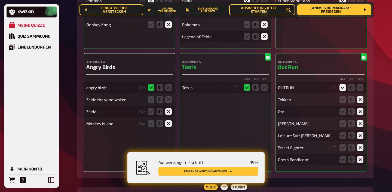
scroll to position [4491, 0]
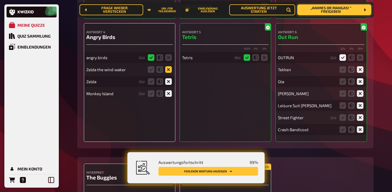
click at [167, 69] on icon at bounding box center [168, 69] width 7 height 7
click at [0, 0] on input "radio" at bounding box center [0, 0] width 0 height 0
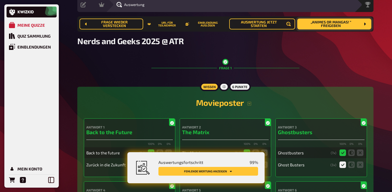
scroll to position [0, 0]
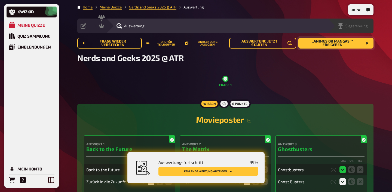
click at [358, 27] on span "Siegerehrung" at bounding box center [356, 26] width 22 height 4
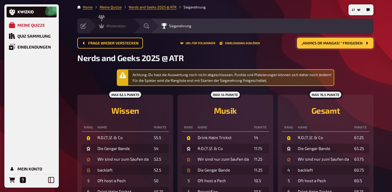
click at [118, 27] on span "Moderation" at bounding box center [115, 26] width 19 height 4
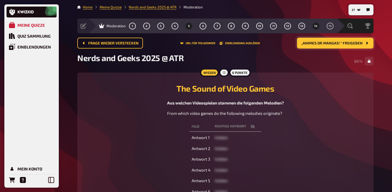
click at [187, 26] on button "5" at bounding box center [189, 26] width 9 height 9
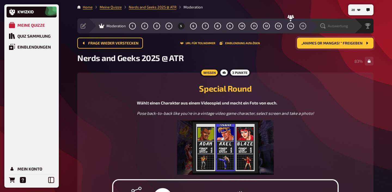
click at [346, 26] on span "Auswertung" at bounding box center [338, 26] width 20 height 4
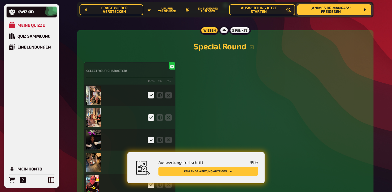
scroll to position [1275, 0]
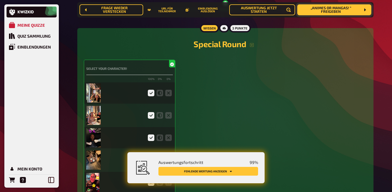
click at [94, 99] on img at bounding box center [93, 92] width 14 height 19
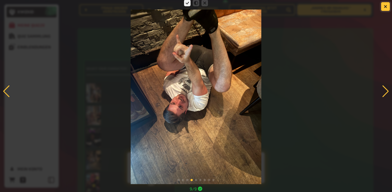
click at [387, 8] on button "button" at bounding box center [385, 6] width 9 height 9
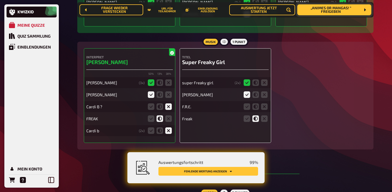
scroll to position [1106, 0]
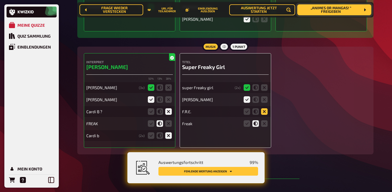
click at [264, 112] on icon at bounding box center [264, 111] width 7 height 7
click at [0, 0] on input "radio" at bounding box center [0, 0] width 0 height 0
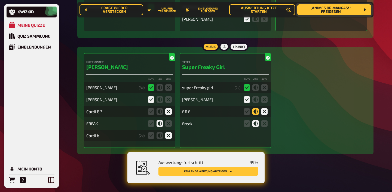
click at [254, 111] on icon at bounding box center [255, 111] width 7 height 7
click at [0, 0] on input "radio" at bounding box center [0, 0] width 0 height 0
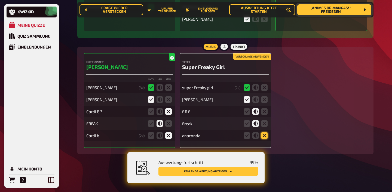
click at [264, 134] on icon at bounding box center [264, 135] width 7 height 7
click at [0, 0] on input "radio" at bounding box center [0, 0] width 0 height 0
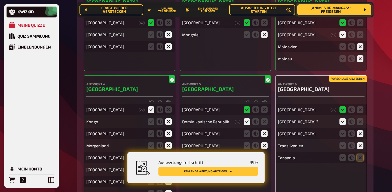
scroll to position [3084, 0]
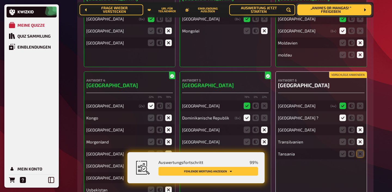
click at [341, 78] on button "Vorschläge anwenden" at bounding box center [348, 75] width 38 height 6
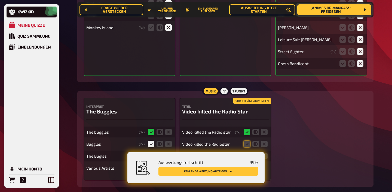
scroll to position [4576, 0]
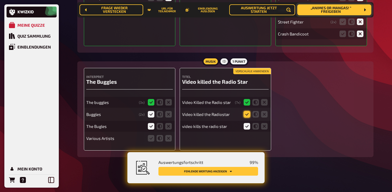
click at [246, 114] on icon at bounding box center [247, 114] width 7 height 7
click at [0, 0] on input "radio" at bounding box center [0, 0] width 0 height 0
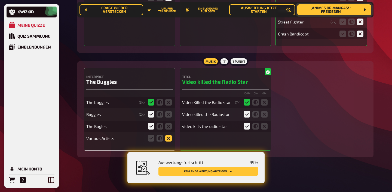
click at [168, 136] on icon at bounding box center [168, 138] width 7 height 7
click at [0, 0] on input "radio" at bounding box center [0, 0] width 0 height 0
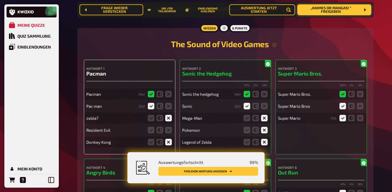
scroll to position [4358, 0]
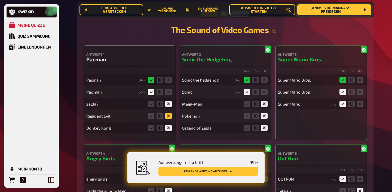
click at [169, 117] on icon at bounding box center [168, 115] width 7 height 7
click at [0, 0] on input "radio" at bounding box center [0, 0] width 0 height 0
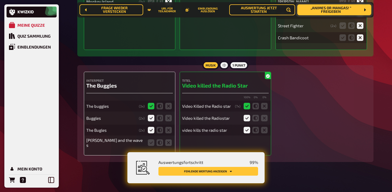
scroll to position [4576, 0]
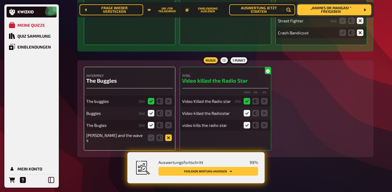
click at [168, 136] on icon at bounding box center [168, 137] width 7 height 7
click at [0, 0] on input "radio" at bounding box center [0, 0] width 0 height 0
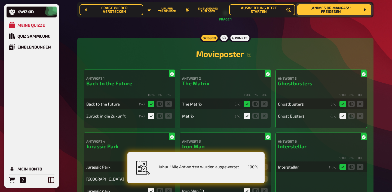
scroll to position [0, 0]
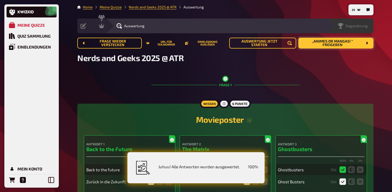
click at [354, 24] on span "Siegerehrung" at bounding box center [356, 26] width 22 height 4
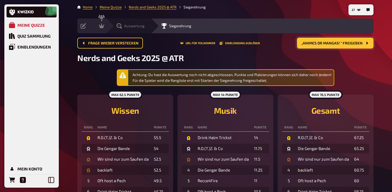
click at [134, 26] on span "Auswertung" at bounding box center [134, 26] width 20 height 4
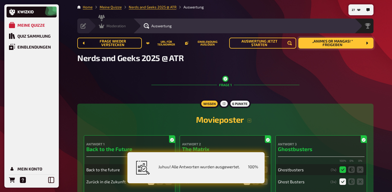
click at [113, 24] on span "Moderation" at bounding box center [115, 26] width 19 height 4
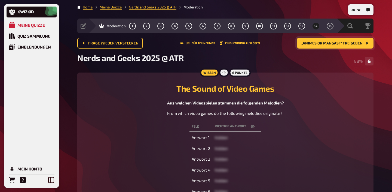
click at [329, 44] on span "„Animes or Mangas! “ freigeben" at bounding box center [331, 43] width 61 height 4
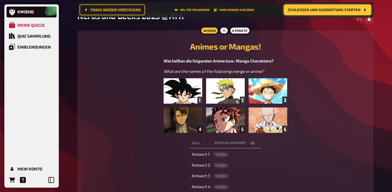
scroll to position [72, 0]
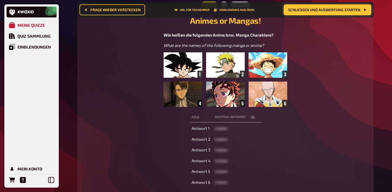
click at [259, 72] on img at bounding box center [225, 79] width 123 height 54
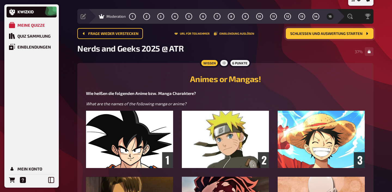
scroll to position [8, 0]
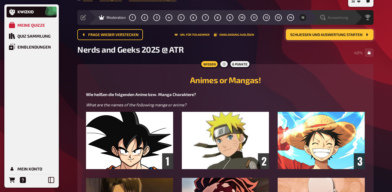
click at [348, 16] on span "Auswertung" at bounding box center [338, 17] width 20 height 4
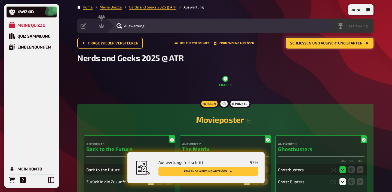
click at [361, 25] on span "Siegerehrung" at bounding box center [356, 26] width 22 height 4
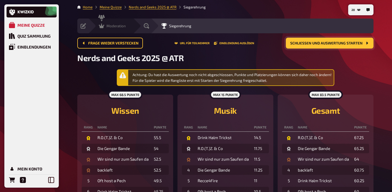
click at [111, 27] on span "Moderation" at bounding box center [115, 26] width 19 height 4
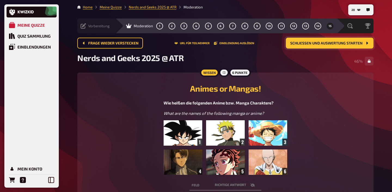
click at [94, 27] on span "Vorbereitung" at bounding box center [99, 26] width 22 height 4
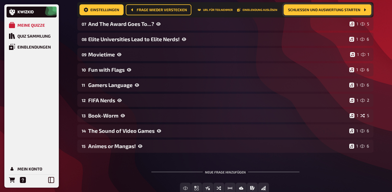
scroll to position [184, 0]
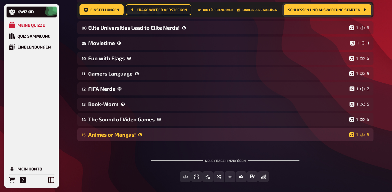
click at [155, 140] on div "15 Animes or Mangas! 1 6" at bounding box center [225, 134] width 296 height 13
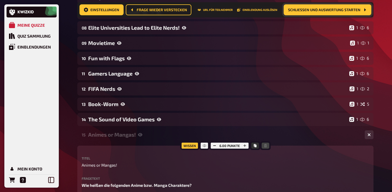
click at [155, 135] on div "Animes or Mangas!" at bounding box center [224, 134] width 272 height 6
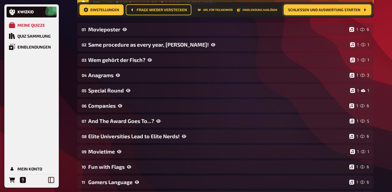
scroll to position [0, 0]
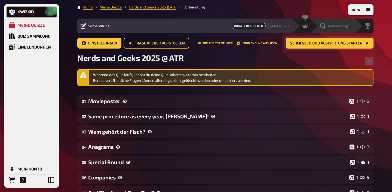
click at [339, 26] on span "Auswertung" at bounding box center [338, 26] width 20 height 4
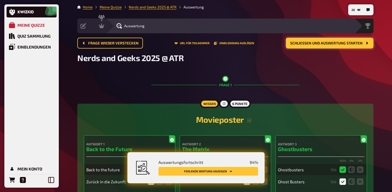
click at [237, 170] on button "Fehlende Wertung anzeigen" at bounding box center [208, 171] width 100 height 9
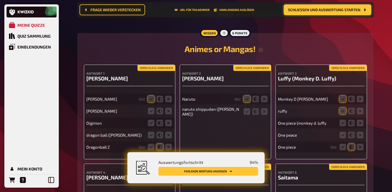
scroll to position [4748, 0]
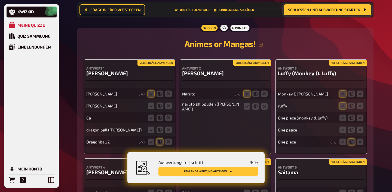
click at [160, 65] on button "Vorschläge anwenden" at bounding box center [156, 63] width 38 height 6
click at [151, 105] on icon at bounding box center [151, 105] width 7 height 7
click at [0, 0] on input "radio" at bounding box center [0, 0] width 0 height 0
click at [160, 130] on icon at bounding box center [160, 129] width 7 height 7
click at [0, 0] on input "radio" at bounding box center [0, 0] width 0 height 0
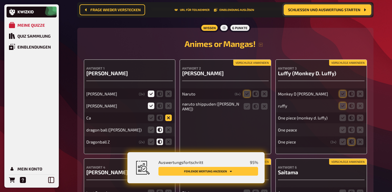
click at [167, 118] on icon at bounding box center [168, 117] width 7 height 7
click at [0, 0] on input "radio" at bounding box center [0, 0] width 0 height 0
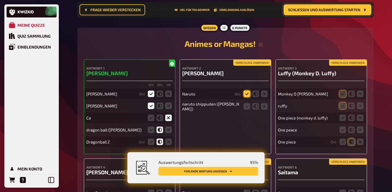
click at [248, 96] on icon at bounding box center [247, 93] width 7 height 7
click at [0, 0] on input "radio" at bounding box center [0, 0] width 0 height 0
click at [248, 108] on icon at bounding box center [247, 106] width 7 height 7
click at [0, 0] on input "radio" at bounding box center [0, 0] width 0 height 0
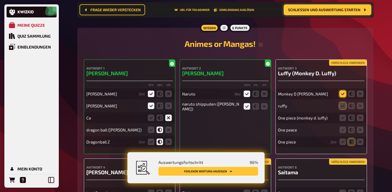
click at [340, 93] on icon at bounding box center [342, 93] width 7 height 7
click at [0, 0] on input "radio" at bounding box center [0, 0] width 0 height 0
click at [340, 107] on icon at bounding box center [342, 105] width 7 height 7
click at [0, 0] on input "radio" at bounding box center [0, 0] width 0 height 0
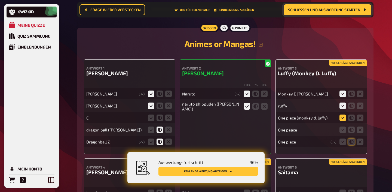
click at [340, 120] on icon at bounding box center [342, 117] width 7 height 7
click at [0, 0] on input "radio" at bounding box center [0, 0] width 0 height 0
click at [348, 129] on icon at bounding box center [351, 129] width 7 height 7
click at [0, 0] on input "radio" at bounding box center [0, 0] width 0 height 0
click at [348, 139] on fieldset at bounding box center [351, 141] width 26 height 9
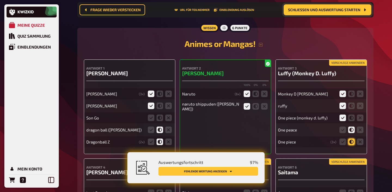
click at [349, 140] on icon at bounding box center [351, 141] width 7 height 7
click at [0, 0] on input "radio" at bounding box center [0, 0] width 0 height 0
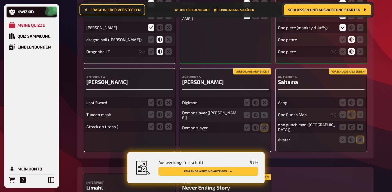
scroll to position [4843, 0]
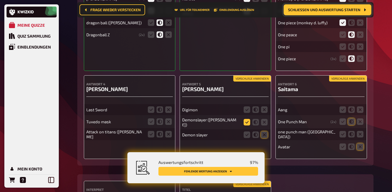
click at [247, 125] on icon at bounding box center [247, 122] width 7 height 7
click at [0, 0] on input "radio" at bounding box center [0, 0] width 0 height 0
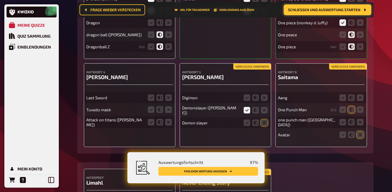
click at [247, 125] on icon at bounding box center [247, 122] width 7 height 7
click at [0, 0] on input "radio" at bounding box center [0, 0] width 0 height 0
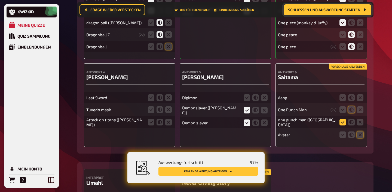
click at [341, 122] on icon at bounding box center [342, 122] width 7 height 7
click at [0, 0] on input "radio" at bounding box center [0, 0] width 0 height 0
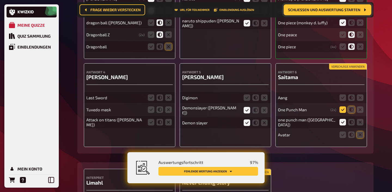
click at [344, 112] on icon at bounding box center [342, 109] width 7 height 7
click at [0, 0] on input "radio" at bounding box center [0, 0] width 0 height 0
click at [359, 135] on icon at bounding box center [360, 134] width 7 height 7
click at [0, 0] on input "radio" at bounding box center [0, 0] width 0 height 0
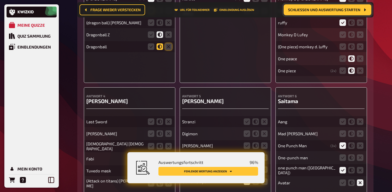
click at [162, 48] on icon at bounding box center [160, 46] width 7 height 7
click at [0, 0] on input "radio" at bounding box center [0, 0] width 0 height 0
click at [162, 48] on icon at bounding box center [160, 46] width 7 height 7
click at [0, 0] on input "radio" at bounding box center [0, 0] width 0 height 0
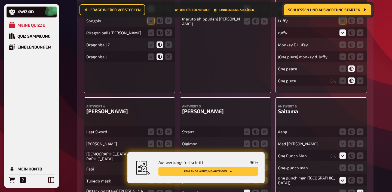
scroll to position [4830, 0]
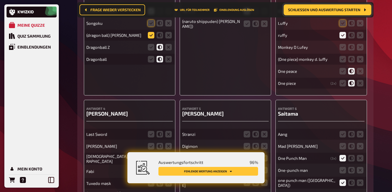
click at [150, 35] on icon at bounding box center [151, 35] width 7 height 7
click at [0, 0] on input "radio" at bounding box center [0, 0] width 0 height 0
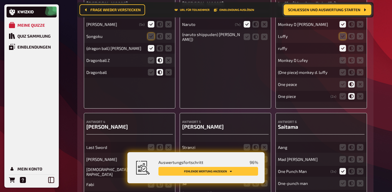
click at [150, 35] on icon at bounding box center [151, 36] width 7 height 7
click at [0, 0] on input "radio" at bounding box center [0, 0] width 0 height 0
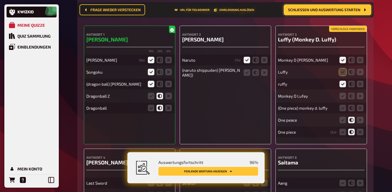
scroll to position [4781, 0]
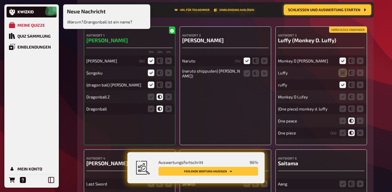
click at [300, 8] on span "Schließen und Auswertung starten" at bounding box center [324, 10] width 72 height 4
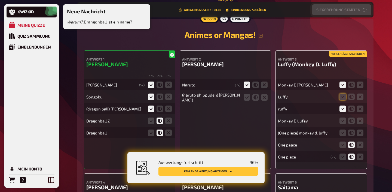
scroll to position [4804, 0]
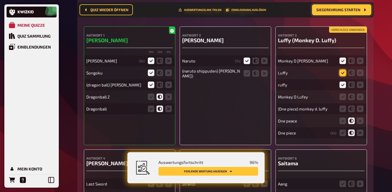
click at [344, 74] on icon at bounding box center [342, 72] width 7 height 7
click at [0, 0] on input "radio" at bounding box center [0, 0] width 0 height 0
click at [339, 99] on fieldset at bounding box center [351, 96] width 26 height 9
click at [341, 99] on icon at bounding box center [342, 96] width 7 height 7
click at [0, 0] on input "radio" at bounding box center [0, 0] width 0 height 0
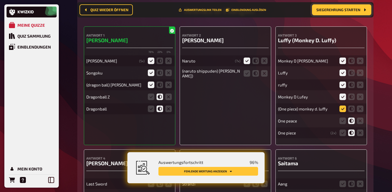
click at [341, 110] on icon at bounding box center [342, 108] width 7 height 7
click at [0, 0] on input "radio" at bounding box center [0, 0] width 0 height 0
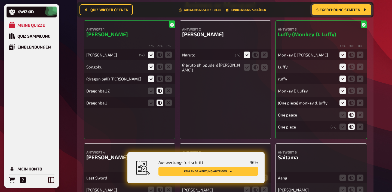
scroll to position [4812, 0]
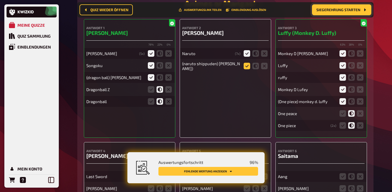
click at [247, 68] on icon at bounding box center [247, 66] width 7 height 7
click at [0, 0] on input "radio" at bounding box center [0, 0] width 0 height 0
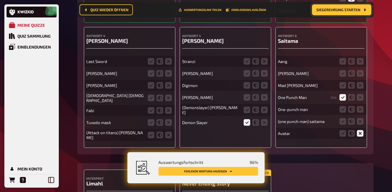
scroll to position [4927, 0]
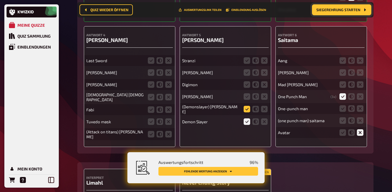
click at [246, 110] on icon at bounding box center [247, 109] width 7 height 7
click at [0, 0] on input "radio" at bounding box center [0, 0] width 0 height 0
click at [342, 110] on icon at bounding box center [342, 108] width 7 height 7
click at [0, 0] on input "radio" at bounding box center [0, 0] width 0 height 0
click at [341, 123] on icon at bounding box center [342, 120] width 7 height 7
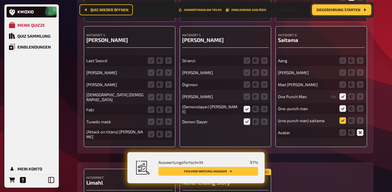
click at [0, 0] on input "radio" at bounding box center [0, 0] width 0 height 0
click at [358, 86] on icon at bounding box center [360, 84] width 7 height 7
click at [0, 0] on input "radio" at bounding box center [0, 0] width 0 height 0
click at [359, 76] on icon at bounding box center [360, 72] width 7 height 7
click at [0, 0] on input "radio" at bounding box center [0, 0] width 0 height 0
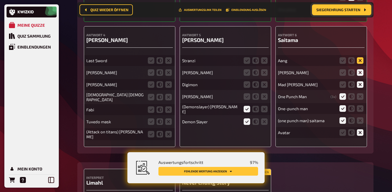
click at [360, 60] on icon at bounding box center [360, 60] width 7 height 7
click at [0, 0] on input "radio" at bounding box center [0, 0] width 0 height 0
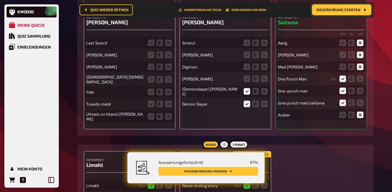
scroll to position [4946, 0]
click at [149, 115] on icon at bounding box center [151, 115] width 7 height 7
click at [0, 0] on input "radio" at bounding box center [0, 0] width 0 height 0
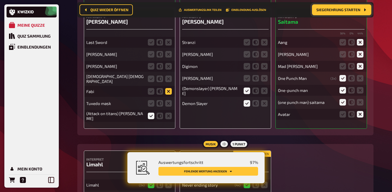
click at [168, 93] on icon at bounding box center [168, 91] width 7 height 7
click at [0, 0] on input "radio" at bounding box center [0, 0] width 0 height 0
click at [170, 79] on icon at bounding box center [168, 78] width 7 height 7
click at [0, 0] on input "radio" at bounding box center [0, 0] width 0 height 0
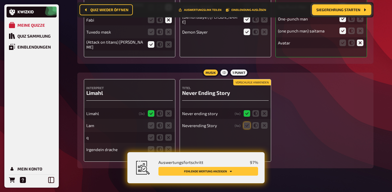
scroll to position [5029, 0]
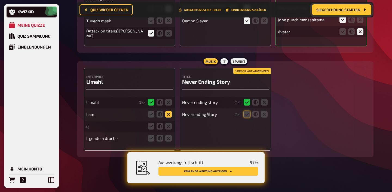
click at [168, 116] on icon at bounding box center [168, 114] width 7 height 7
click at [0, 0] on input "radio" at bounding box center [0, 0] width 0 height 0
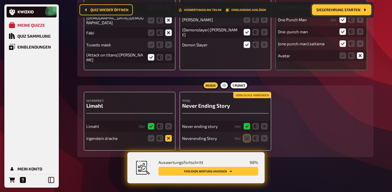
scroll to position [5005, 0]
click at [168, 137] on icon at bounding box center [168, 138] width 7 height 7
click at [0, 0] on input "radio" at bounding box center [0, 0] width 0 height 0
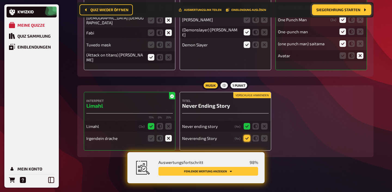
click at [246, 138] on icon at bounding box center [247, 138] width 7 height 7
click at [0, 0] on input "radio" at bounding box center [0, 0] width 0 height 0
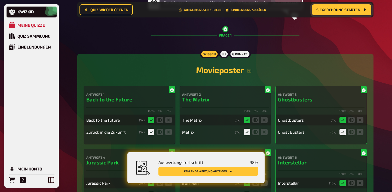
scroll to position [0, 0]
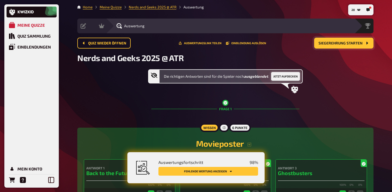
click at [286, 75] on button "Jetzt aufdecken" at bounding box center [285, 76] width 29 height 9
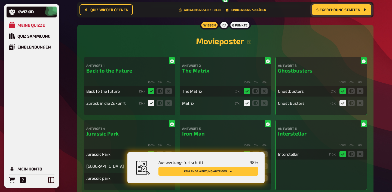
scroll to position [106, 0]
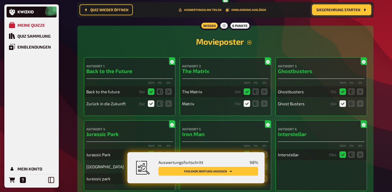
click at [246, 44] on button "button" at bounding box center [249, 42] width 11 height 4
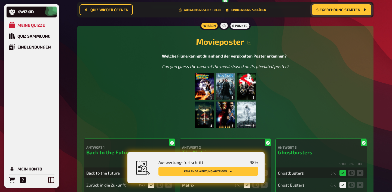
click at [235, 85] on img at bounding box center [226, 100] width 62 height 54
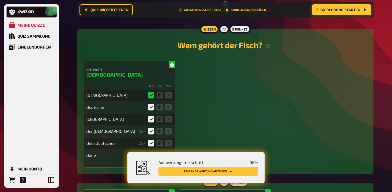
scroll to position [928, 0]
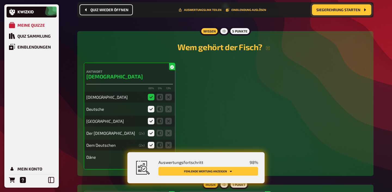
click at [116, 11] on span "Quiz wieder öffnen" at bounding box center [109, 10] width 38 height 4
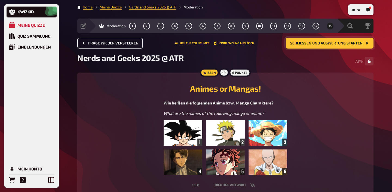
click at [323, 43] on span "Schließen und Auswertung starten" at bounding box center [326, 43] width 72 height 4
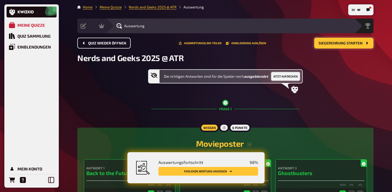
click at [286, 76] on button "Jetzt aufdecken" at bounding box center [285, 76] width 29 height 9
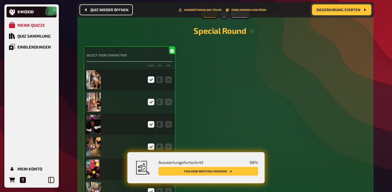
scroll to position [1310, 0]
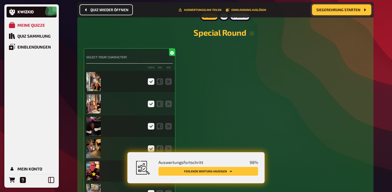
click at [97, 81] on img at bounding box center [93, 81] width 14 height 19
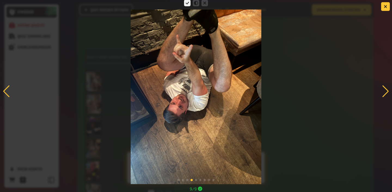
click at [385, 91] on div at bounding box center [385, 91] width 7 height 12
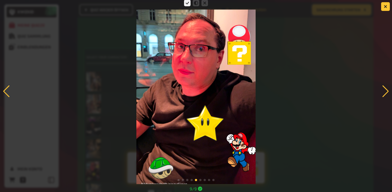
click at [385, 91] on div at bounding box center [385, 91] width 7 height 12
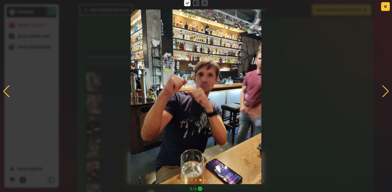
click at [385, 91] on div at bounding box center [385, 91] width 7 height 12
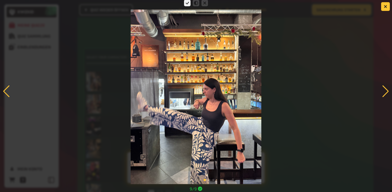
click at [385, 91] on div at bounding box center [385, 91] width 7 height 12
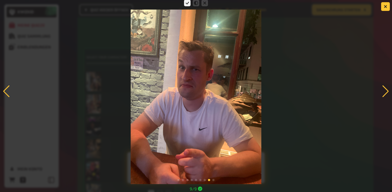
click at [385, 91] on div at bounding box center [385, 91] width 7 height 12
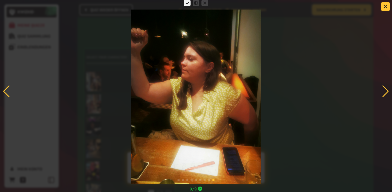
click at [387, 88] on div at bounding box center [385, 91] width 7 height 12
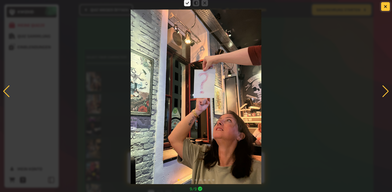
click at [384, 8] on button "button" at bounding box center [385, 6] width 9 height 9
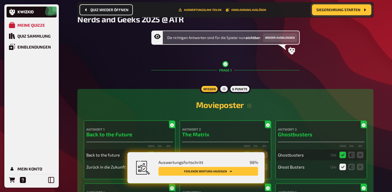
scroll to position [0, 0]
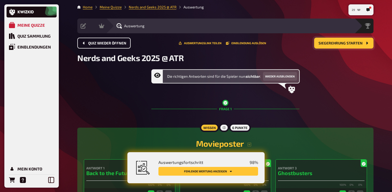
click at [357, 9] on icon "29" at bounding box center [358, 9] width 3 height 3
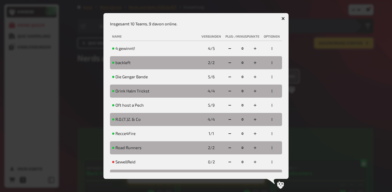
scroll to position [10, 0]
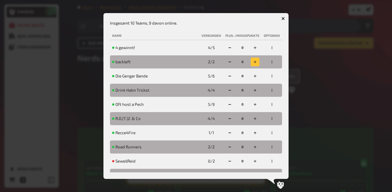
click at [254, 60] on icon "button" at bounding box center [254, 61] width 3 height 3
click at [307, 29] on div at bounding box center [196, 96] width 392 height 192
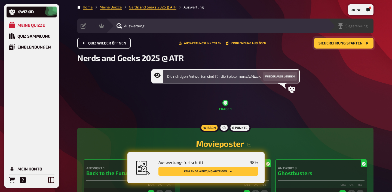
click at [363, 27] on span "Siegerehrung" at bounding box center [356, 26] width 22 height 4
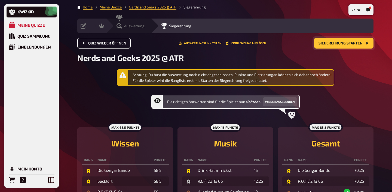
click at [128, 26] on span "Auswertung" at bounding box center [134, 26] width 20 height 4
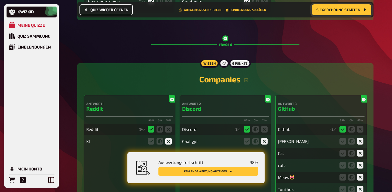
scroll to position [1655, 0]
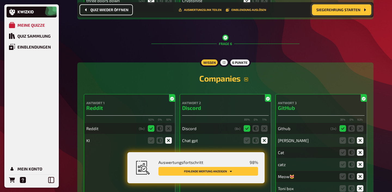
click at [245, 81] on icon "button" at bounding box center [246, 79] width 4 height 4
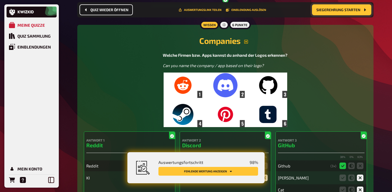
scroll to position [1710, 0]
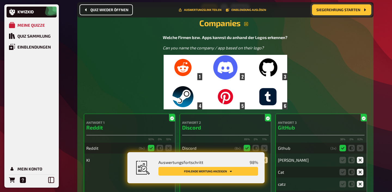
click at [243, 80] on img at bounding box center [225, 82] width 123 height 54
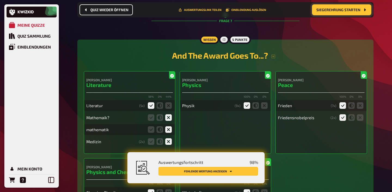
scroll to position [2189, 0]
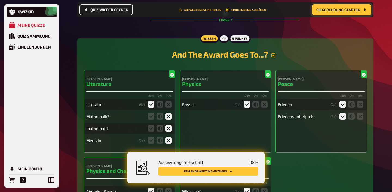
click at [277, 57] on button "button" at bounding box center [273, 55] width 11 height 4
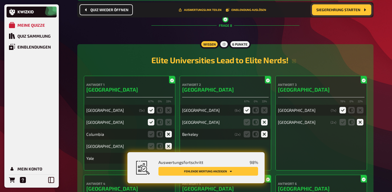
scroll to position [2555, 0]
click at [295, 63] on icon "button" at bounding box center [294, 61] width 4 height 4
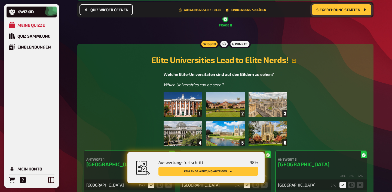
click at [244, 105] on img at bounding box center [225, 118] width 123 height 54
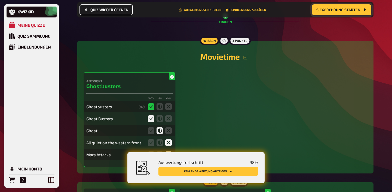
scroll to position [3070, 0]
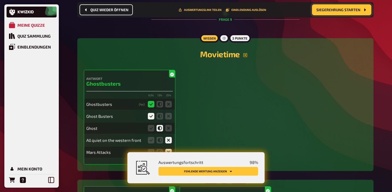
click at [246, 57] on icon "button" at bounding box center [245, 55] width 4 height 4
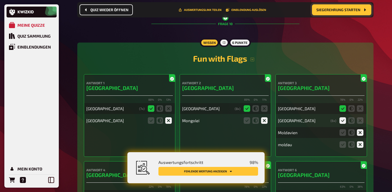
scroll to position [3343, 0]
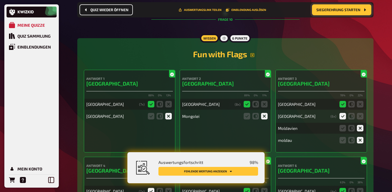
click at [253, 57] on icon "button" at bounding box center [252, 55] width 4 height 4
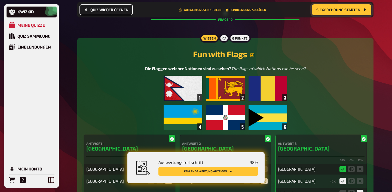
click at [234, 90] on div "Die Flaggen welcher Nationen sind zu sehen? The flags of which Nations can be s…" at bounding box center [225, 97] width 161 height 65
click at [213, 116] on img at bounding box center [225, 103] width 123 height 54
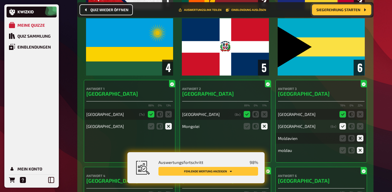
scroll to position [3462, 0]
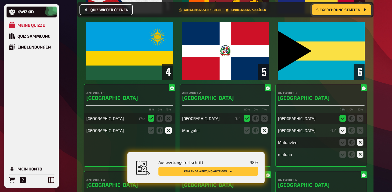
click at [244, 75] on img at bounding box center [225, 17] width 279 height 123
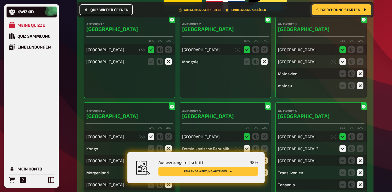
click at [225, 30] on div "Fun with Flags Die Flaggen welcher Nationen sind zu sehen? The flags of which N…" at bounding box center [225, 78] width 283 height 307
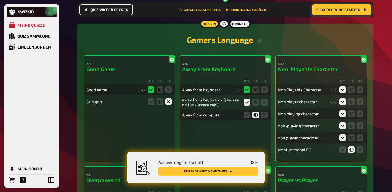
scroll to position [3920, 0]
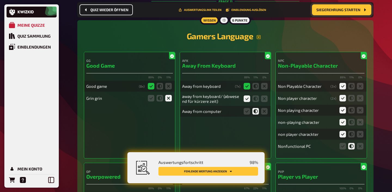
click at [260, 39] on icon "button" at bounding box center [259, 37] width 4 height 4
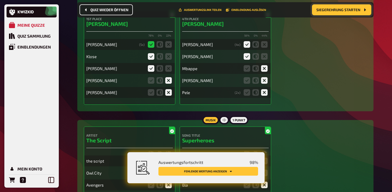
scroll to position [4331, 0]
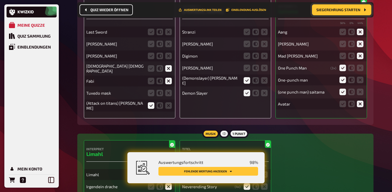
scroll to position [5469, 0]
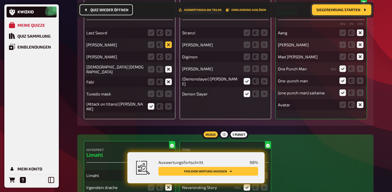
click at [170, 48] on icon at bounding box center [168, 44] width 7 height 7
click at [0, 0] on input "radio" at bounding box center [0, 0] width 0 height 0
click at [168, 60] on icon at bounding box center [168, 56] width 7 height 7
click at [0, 0] on input "radio" at bounding box center [0, 0] width 0 height 0
click at [167, 97] on icon at bounding box center [168, 93] width 7 height 7
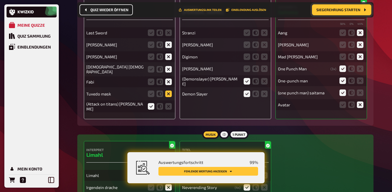
click at [0, 0] on input "radio" at bounding box center [0, 0] width 0 height 0
click at [169, 36] on icon at bounding box center [168, 32] width 7 height 7
click at [0, 0] on input "radio" at bounding box center [0, 0] width 0 height 0
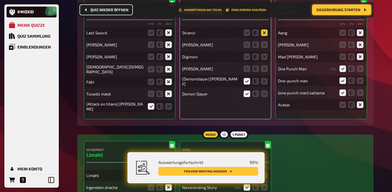
click at [263, 36] on icon at bounding box center [264, 32] width 7 height 7
click at [0, 0] on input "radio" at bounding box center [0, 0] width 0 height 0
click at [263, 48] on icon at bounding box center [264, 44] width 7 height 7
click at [0, 0] on input "radio" at bounding box center [0, 0] width 0 height 0
click at [263, 60] on icon at bounding box center [264, 56] width 7 height 7
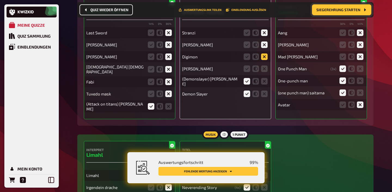
click at [0, 0] on input "radio" at bounding box center [0, 0] width 0 height 0
click at [263, 72] on icon at bounding box center [264, 68] width 7 height 7
click at [0, 0] on input "radio" at bounding box center [0, 0] width 0 height 0
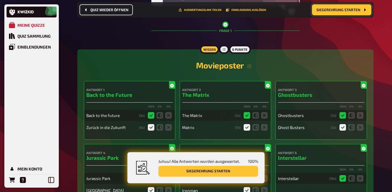
scroll to position [0, 0]
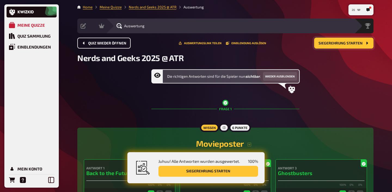
click at [353, 9] on span "26" at bounding box center [353, 9] width 3 height 3
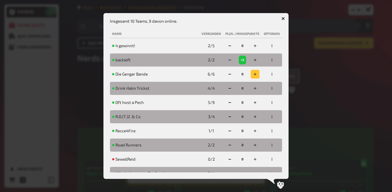
scroll to position [21, 0]
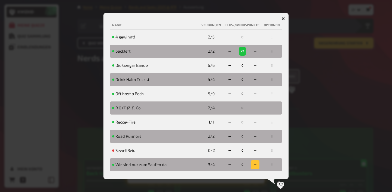
click at [256, 166] on icon "button" at bounding box center [254, 164] width 3 height 3
click at [329, 84] on div at bounding box center [196, 96] width 392 height 192
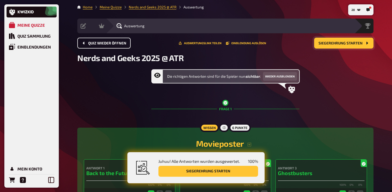
click at [351, 45] on button "Siegerehrung starten" at bounding box center [343, 43] width 59 height 11
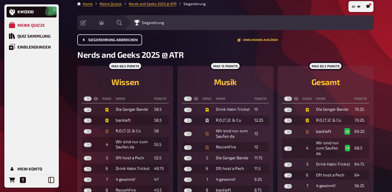
scroll to position [3, 0]
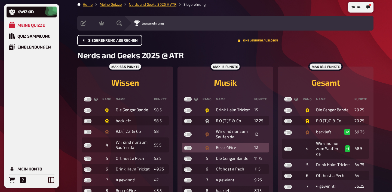
click at [185, 148] on label at bounding box center [188, 148] width 8 height 4
click at [184, 146] on input "checkbox" at bounding box center [184, 145] width 0 height 0
checkbox input "true"
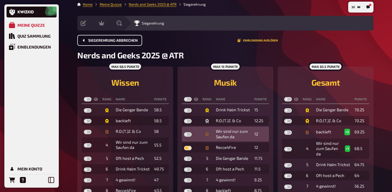
click at [186, 134] on label at bounding box center [188, 134] width 8 height 4
click at [184, 132] on input "checkbox" at bounding box center [184, 132] width 0 height 0
checkbox input "true"
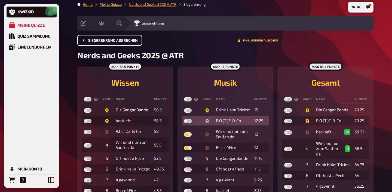
click at [188, 122] on label at bounding box center [188, 121] width 8 height 4
click at [184, 119] on input "checkbox" at bounding box center [184, 118] width 0 height 0
checkbox input "true"
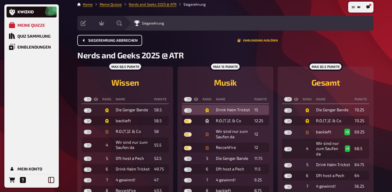
click at [188, 109] on label at bounding box center [188, 110] width 8 height 4
click at [184, 108] on input "checkbox" at bounding box center [184, 108] width 0 height 0
checkbox input "true"
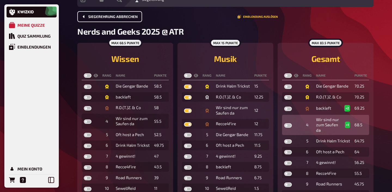
scroll to position [27, 0]
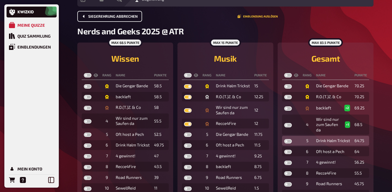
click at [286, 141] on label at bounding box center [288, 141] width 8 height 4
click at [284, 139] on input "checkbox" at bounding box center [284, 139] width 0 height 0
checkbox input "true"
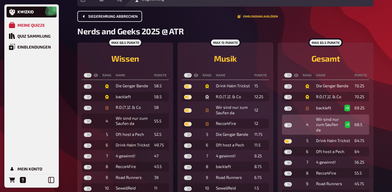
click at [287, 126] on label at bounding box center [288, 125] width 8 height 4
click at [284, 123] on input "checkbox" at bounding box center [284, 122] width 0 height 0
checkbox input "true"
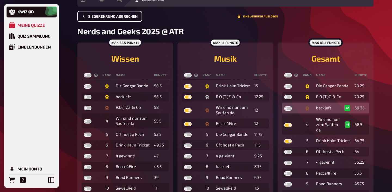
click at [287, 109] on label at bounding box center [288, 108] width 8 height 4
click at [284, 106] on input "checkbox" at bounding box center [284, 106] width 0 height 0
checkbox input "true"
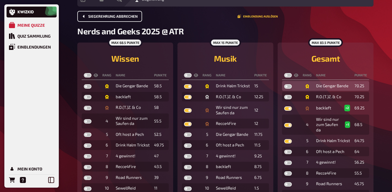
click at [286, 86] on label at bounding box center [288, 86] width 8 height 4
click at [284, 84] on input "checkbox" at bounding box center [284, 84] width 0 height 0
checkbox input "true"
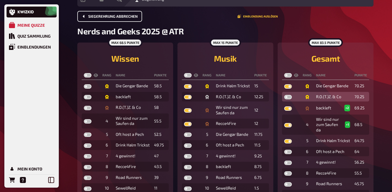
click at [286, 97] on label at bounding box center [288, 97] width 8 height 4
click at [284, 95] on input "checkbox" at bounding box center [284, 94] width 0 height 0
checkbox input "true"
click at [287, 74] on label at bounding box center [288, 75] width 8 height 4
click at [284, 73] on input "checkbox" at bounding box center [284, 73] width 0 height 0
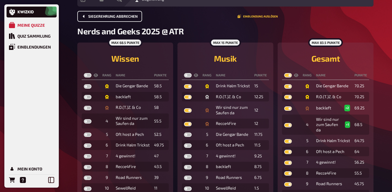
checkbox input "true"
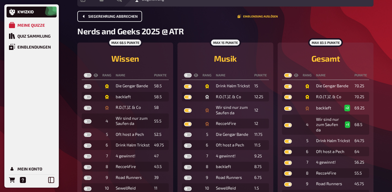
checkbox input "true"
click at [187, 74] on label at bounding box center [188, 75] width 8 height 4
click at [184, 73] on input "checkbox" at bounding box center [184, 73] width 0 height 0
checkbox input "true"
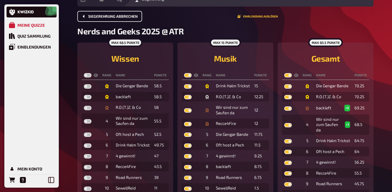
checkbox input "true"
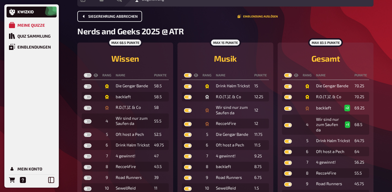
click at [86, 75] on label at bounding box center [88, 75] width 8 height 4
click at [84, 73] on input "checkbox" at bounding box center [84, 73] width 0 height 0
checkbox input "true"
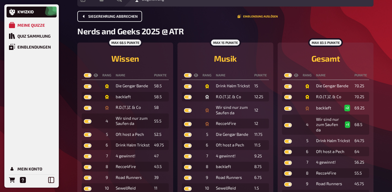
checkbox input "true"
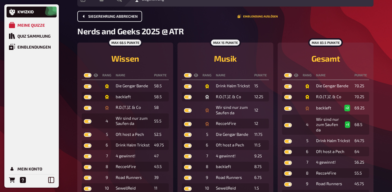
checkbox input "true"
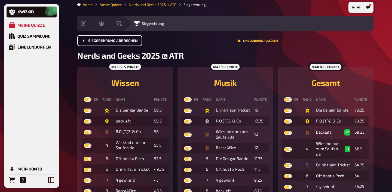
scroll to position [0, 0]
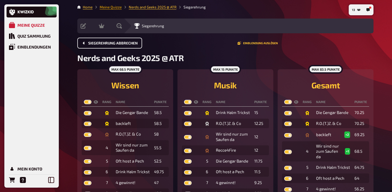
click at [119, 9] on link "Meine Quizze" at bounding box center [111, 7] width 22 height 4
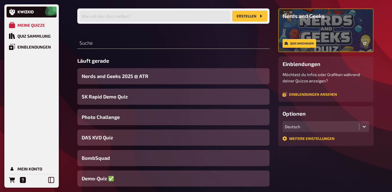
scroll to position [43, 0]
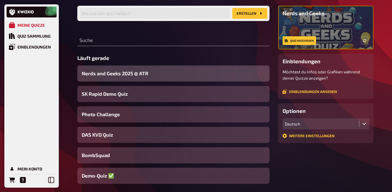
click at [135, 73] on span "Nerds and Geeks 2025 @ ATR" at bounding box center [115, 73] width 67 height 7
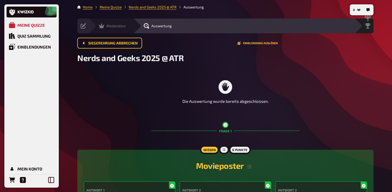
click at [111, 26] on span "Moderation" at bounding box center [115, 26] width 19 height 4
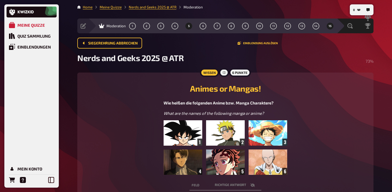
click at [190, 26] on button "5" at bounding box center [189, 26] width 9 height 9
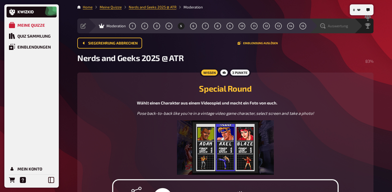
click at [338, 25] on span "Auswertung" at bounding box center [338, 26] width 20 height 4
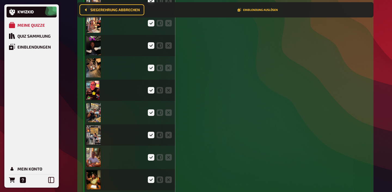
scroll to position [1408, 0]
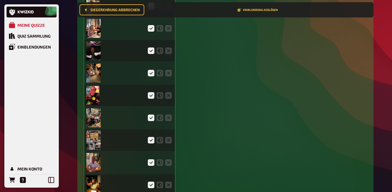
click at [96, 77] on img at bounding box center [93, 72] width 14 height 19
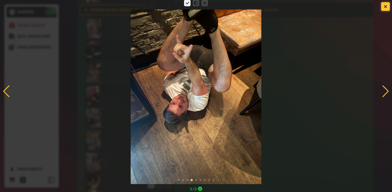
click at [383, 8] on button "button" at bounding box center [385, 6] width 9 height 9
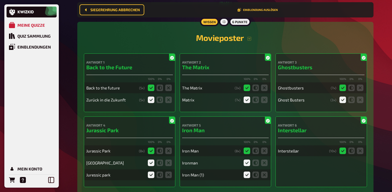
scroll to position [0, 0]
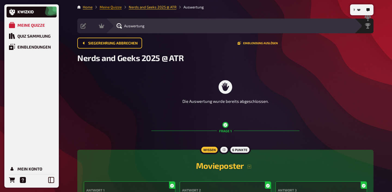
click at [110, 9] on link "Meine Quizze" at bounding box center [111, 7] width 22 height 4
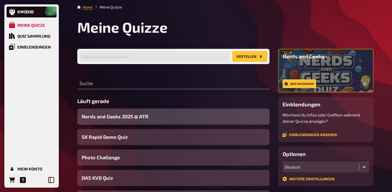
click at [135, 118] on span "Nerds and Geeks 2025 @ ATR" at bounding box center [115, 116] width 67 height 7
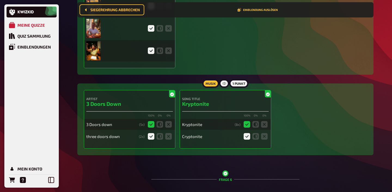
scroll to position [1196, 0]
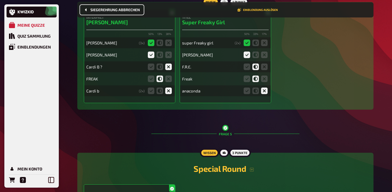
click at [129, 11] on span "Siegerehrung abbrechen" at bounding box center [115, 10] width 50 height 4
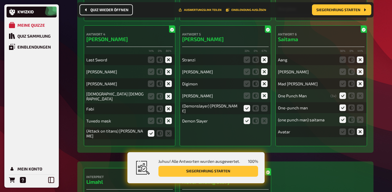
scroll to position [4929, 0]
click at [258, 121] on icon at bounding box center [255, 120] width 7 height 7
click at [0, 0] on input "radio" at bounding box center [0, 0] width 0 height 0
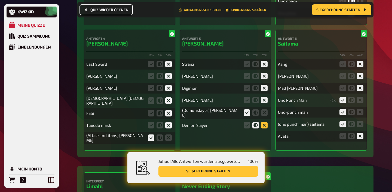
scroll to position [4926, 0]
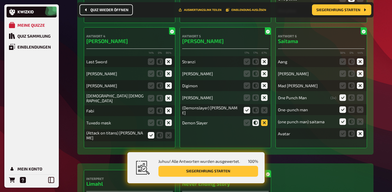
click at [265, 124] on icon at bounding box center [264, 122] width 7 height 7
click at [0, 0] on input "radio" at bounding box center [0, 0] width 0 height 0
click at [256, 120] on icon at bounding box center [255, 122] width 7 height 7
click at [0, 0] on input "radio" at bounding box center [0, 0] width 0 height 0
click at [236, 173] on button "Siegerehrung starten" at bounding box center [208, 170] width 100 height 11
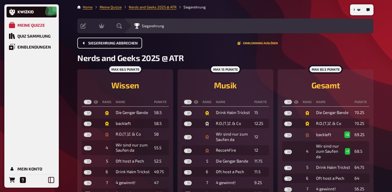
click at [286, 102] on label at bounding box center [288, 102] width 8 height 4
click at [284, 100] on input "checkbox" at bounding box center [284, 99] width 0 height 0
checkbox input "true"
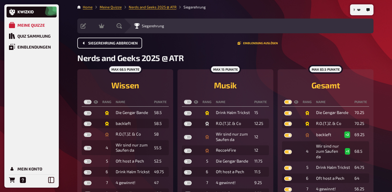
checkbox input "true"
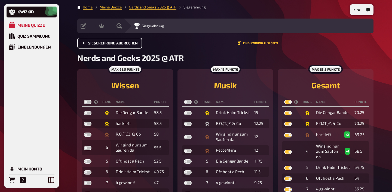
checkbox input "true"
click at [188, 102] on label at bounding box center [188, 102] width 8 height 4
click at [184, 100] on input "checkbox" at bounding box center [184, 99] width 0 height 0
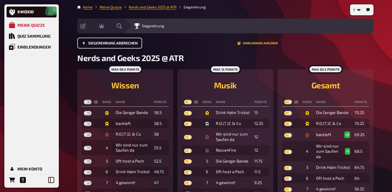
checkbox input "true"
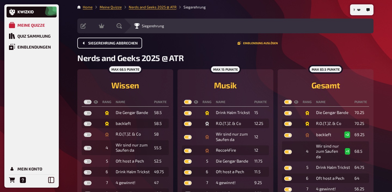
checkbox input "true"
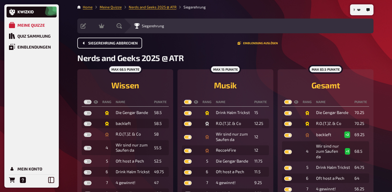
checkbox input "true"
click at [106, 5] on li "Meine Quizze" at bounding box center [107, 6] width 29 height 5
click at [106, 6] on link "Meine Quizze" at bounding box center [111, 7] width 22 height 4
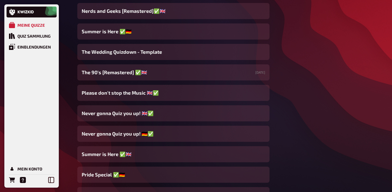
scroll to position [729, 0]
